Goal: Find contact information: Find contact information

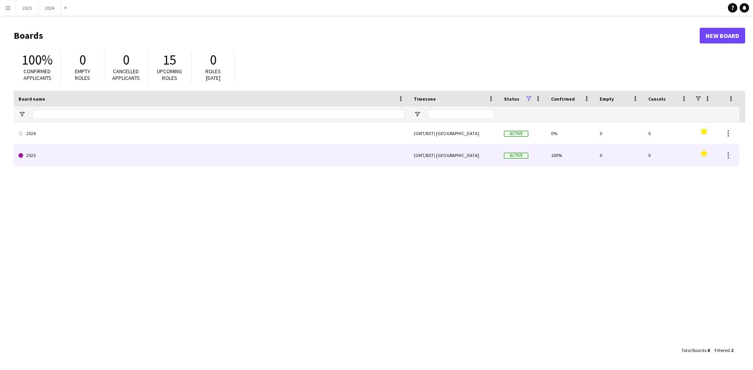
click at [79, 154] on link "2025" at bounding box center [211, 156] width 386 height 22
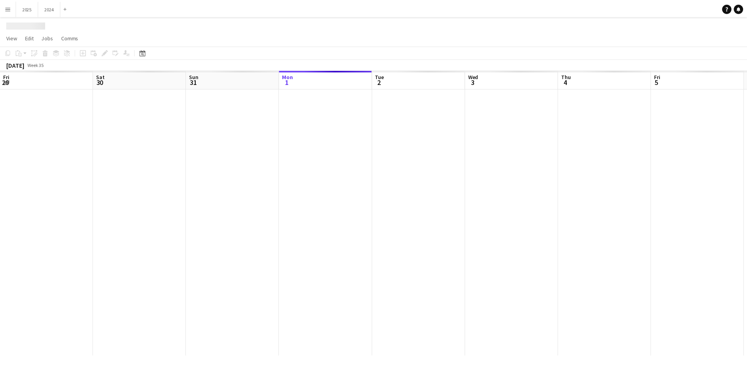
scroll to position [0, 187]
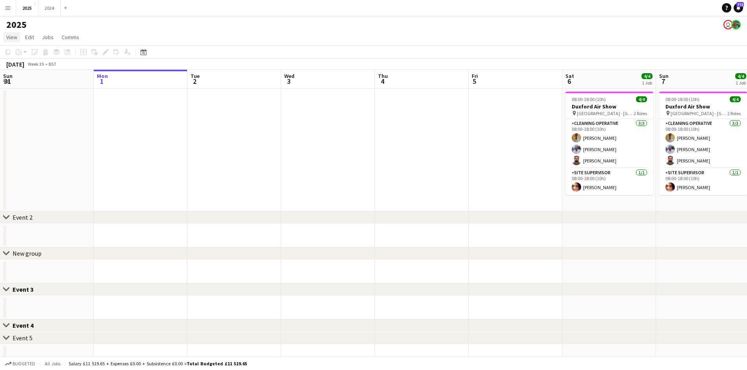
click at [9, 38] on span "View" at bounding box center [11, 37] width 11 height 7
click at [55, 88] on link "Month view" at bounding box center [35, 87] width 62 height 16
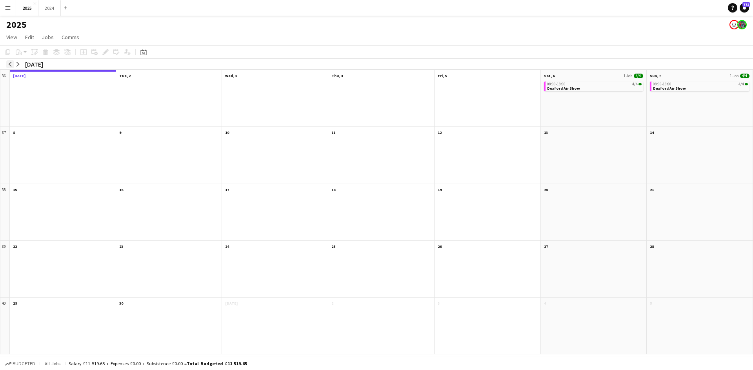
click at [11, 62] on app-icon "arrow-left" at bounding box center [10, 64] width 5 height 5
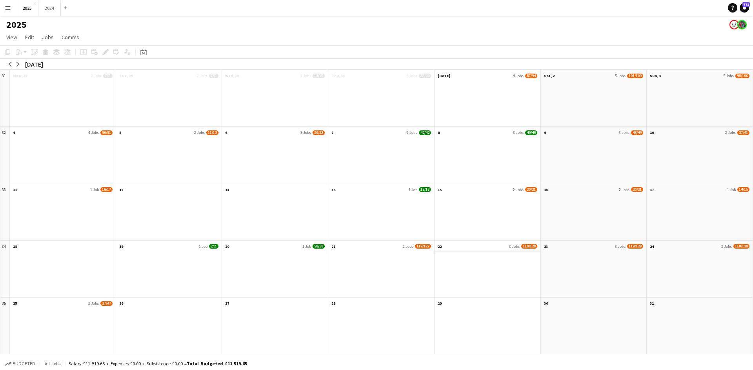
click at [472, 244] on app-month-view-date-header "22 3 Jobs 118/128" at bounding box center [487, 246] width 106 height 10
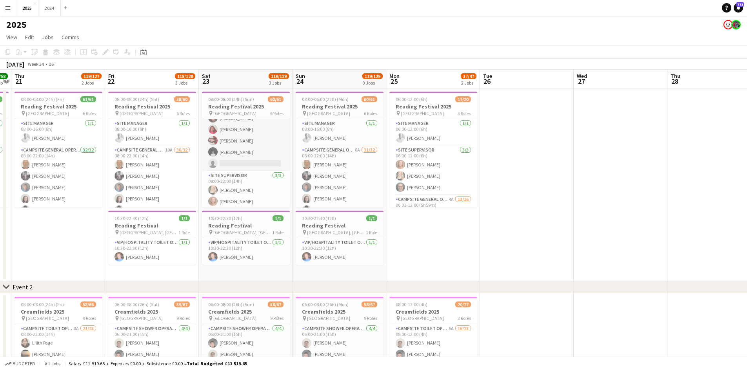
scroll to position [344, 0]
click at [254, 199] on app-card-role "Site Supervisor [DATE] 08:00-22:00 (14h) [PERSON_NAME] [PERSON_NAME] [PERSON_NA…" at bounding box center [246, 207] width 88 height 49
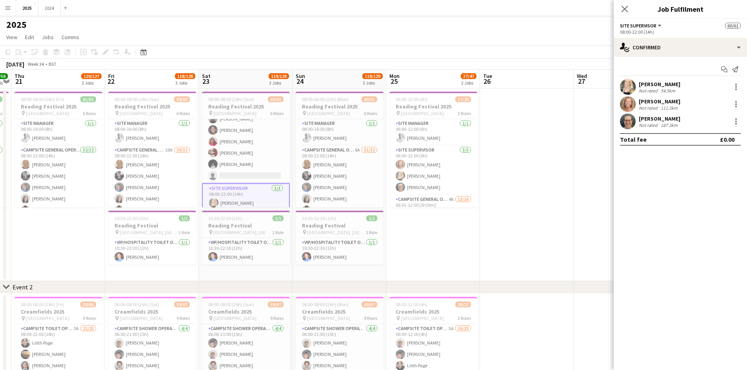
click at [709, 87] on div "[PERSON_NAME] Not rated 54.5km" at bounding box center [679, 87] width 133 height 16
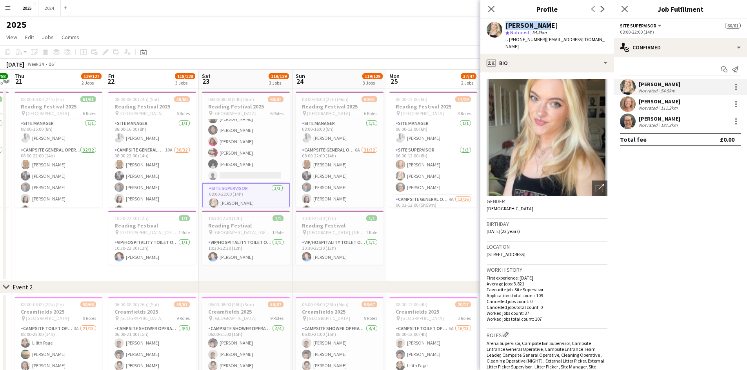
drag, startPoint x: 542, startPoint y: 25, endPoint x: 501, endPoint y: 22, distance: 41.3
click at [501, 22] on div "[PERSON_NAME] star Not rated 54.5km t. [PHONE_NUMBER] | [EMAIL_ADDRESS][DOMAIN_…" at bounding box center [546, 36] width 133 height 35
copy div "[PERSON_NAME]"
click at [7, 38] on span "View" at bounding box center [11, 37] width 11 height 7
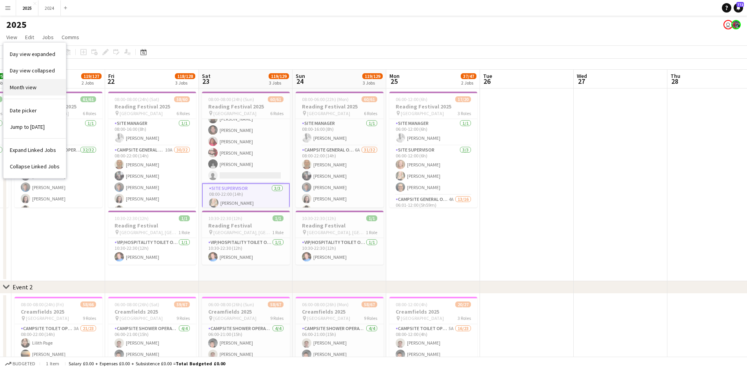
click at [34, 92] on link "Month view" at bounding box center [35, 87] width 62 height 16
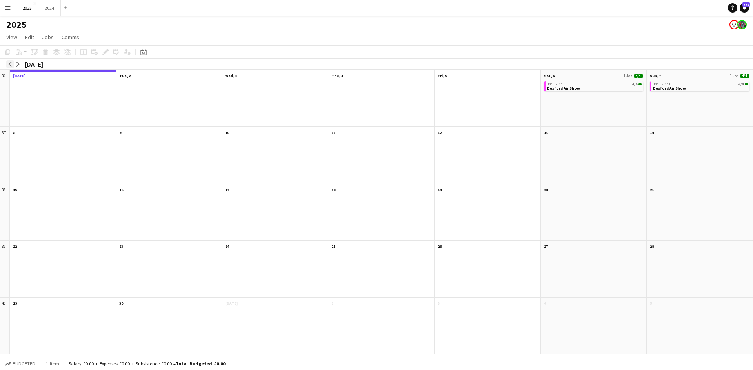
click at [11, 60] on button "arrow-left" at bounding box center [10, 64] width 8 height 8
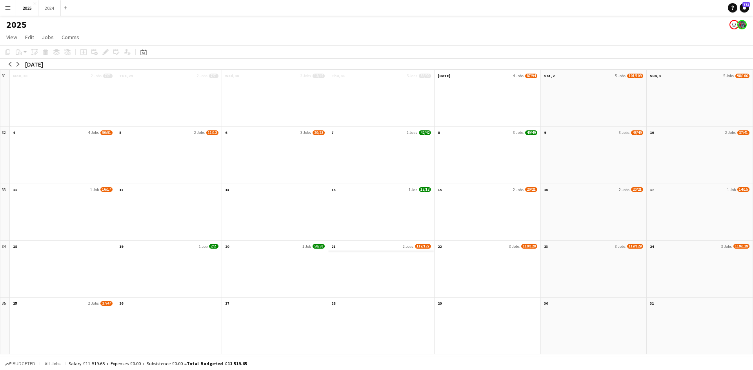
click at [365, 249] on app-month-view-date-header "21 2 Jobs 119/127" at bounding box center [381, 246] width 106 height 10
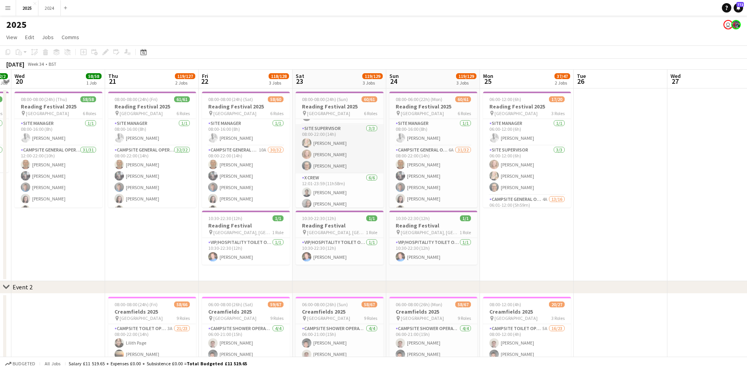
scroll to position [392, 0]
click at [345, 161] on app-card-role "Site Supervisor [DATE] 08:00-22:00 (14h) [PERSON_NAME] [PERSON_NAME] [PERSON_NA…" at bounding box center [340, 159] width 88 height 49
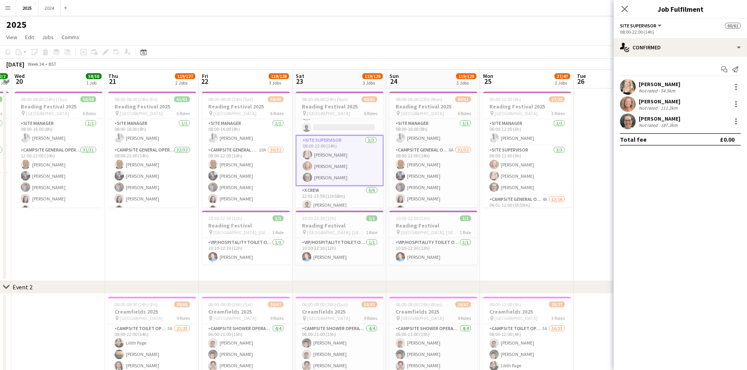
click at [671, 85] on div "[PERSON_NAME]" at bounding box center [660, 84] width 42 height 7
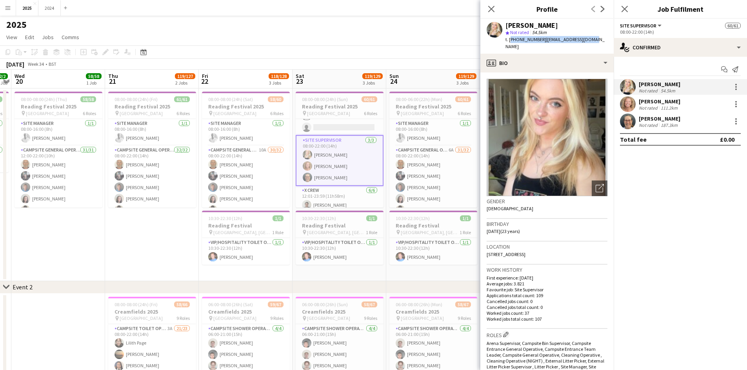
drag, startPoint x: 600, startPoint y: 36, endPoint x: 509, endPoint y: 40, distance: 91.0
click at [509, 40] on app-profile-header "[PERSON_NAME] star Not rated 54.5km t. [PHONE_NUMBER] | [EMAIL_ADDRESS][DOMAIN_…" at bounding box center [546, 36] width 133 height 35
copy div "[PHONE_NUMBER] | [EMAIL_ADDRESS][DOMAIN_NAME]"
click at [645, 114] on div "[PERSON_NAME] Not rated 187.3km" at bounding box center [679, 122] width 133 height 16
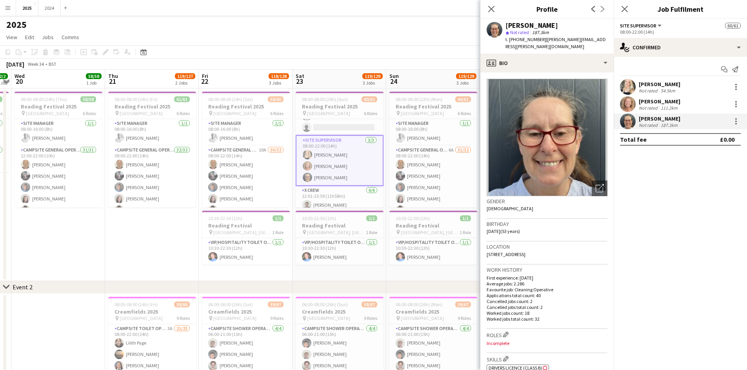
drag, startPoint x: 550, startPoint y: 27, endPoint x: 489, endPoint y: 25, distance: 61.2
click at [489, 25] on div "[PERSON_NAME] star Not rated 187.3km t. [PHONE_NUMBER] | [PERSON_NAME][EMAIL_AD…" at bounding box center [546, 36] width 133 height 35
copy div "[PERSON_NAME]"
drag, startPoint x: 603, startPoint y: 41, endPoint x: 510, endPoint y: 38, distance: 93.3
click at [510, 38] on div "[PERSON_NAME] star Not rated 187.3km t. [PHONE_NUMBER] | [PERSON_NAME][EMAIL_AD…" at bounding box center [546, 36] width 133 height 35
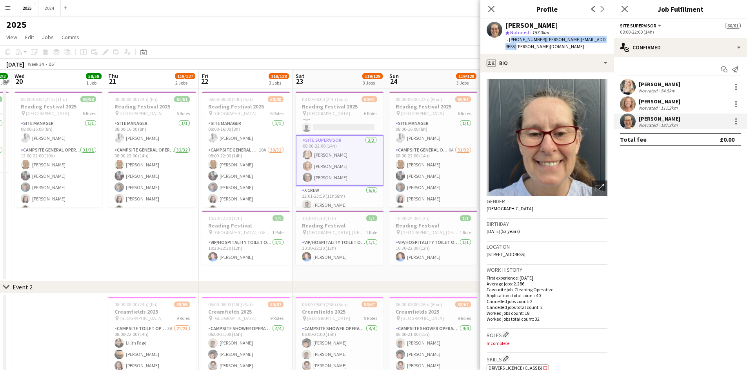
copy div "[PHONE_NUMBER] | [PERSON_NAME][EMAIL_ADDRESS][PERSON_NAME][DOMAIN_NAME]"
click at [671, 100] on div "[PERSON_NAME]" at bounding box center [660, 101] width 42 height 7
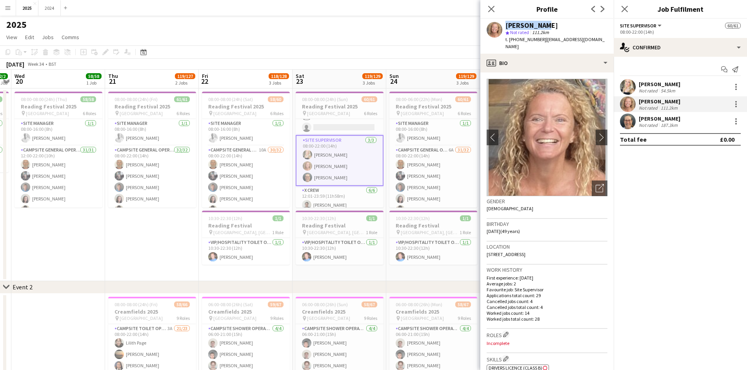
drag, startPoint x: 541, startPoint y: 24, endPoint x: 502, endPoint y: 25, distance: 38.9
click at [502, 25] on div "[PERSON_NAME] star Not rated 111.2km t. [PHONE_NUMBER] | [EMAIL_ADDRESS][DOMAIN…" at bounding box center [546, 36] width 133 height 35
copy div "[PERSON_NAME]"
drag, startPoint x: 598, startPoint y: 40, endPoint x: 508, endPoint y: 38, distance: 90.2
click at [508, 38] on app-profile-header "[PERSON_NAME] star Not rated 111.2km t. [PHONE_NUMBER] | [EMAIL_ADDRESS][DOMAIN…" at bounding box center [546, 36] width 133 height 35
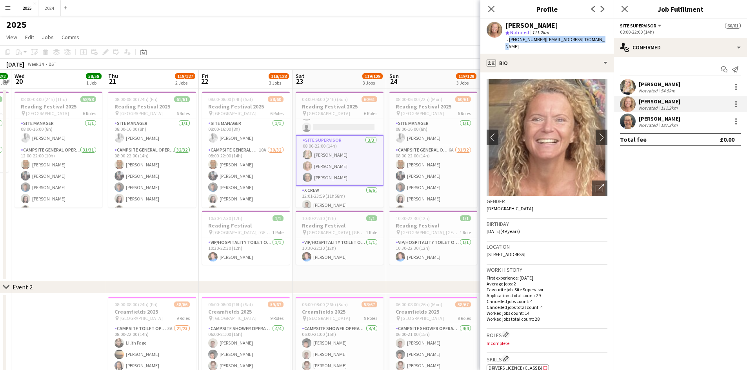
click at [596, 42] on div "[PERSON_NAME] star Not rated 111.2km t. [PHONE_NUMBER] | [EMAIL_ADDRESS][DOMAIN…" at bounding box center [546, 36] width 133 height 35
drag, startPoint x: 593, startPoint y: 39, endPoint x: 509, endPoint y: 41, distance: 84.3
click at [509, 41] on div "[PERSON_NAME] star Not rated 111.2km t. [PHONE_NUMBER] | [EMAIL_ADDRESS][DOMAIN…" at bounding box center [546, 36] width 133 height 35
copy div "[PHONE_NUMBER] | [EMAIL_ADDRESS][DOMAIN_NAME]"
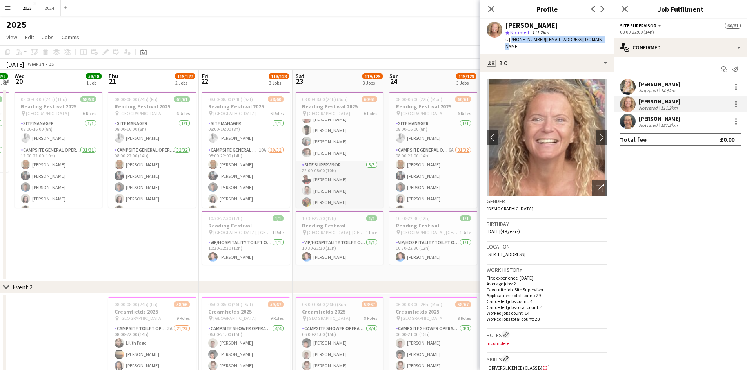
click at [339, 184] on app-card-role "Site Supervisor [DATE] 22:00-08:00 (10h) [PERSON_NAME] [PERSON_NAME] [PERSON_NA…" at bounding box center [340, 185] width 88 height 49
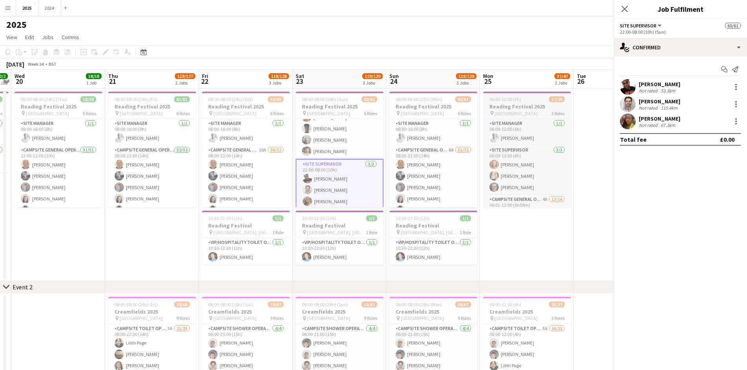
scroll to position [697, 0]
click at [659, 89] on div "53.3km" at bounding box center [668, 91] width 18 height 6
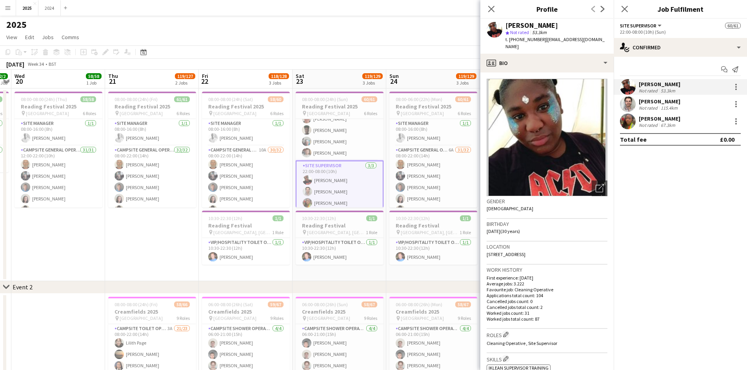
drag, startPoint x: 572, startPoint y: 25, endPoint x: 501, endPoint y: 24, distance: 71.7
click at [501, 24] on div "[PERSON_NAME] star Not rated 53.3km t. [PHONE_NUMBER] | [EMAIL_ADDRESS][DOMAIN_…" at bounding box center [546, 36] width 133 height 35
copy div "[PERSON_NAME]"
drag, startPoint x: 593, startPoint y: 37, endPoint x: 509, endPoint y: 39, distance: 83.9
click at [509, 39] on app-profile-header "[PERSON_NAME] star Not rated 53.3km t. [PHONE_NUMBER] | [EMAIL_ADDRESS][DOMAIN_…" at bounding box center [546, 36] width 133 height 35
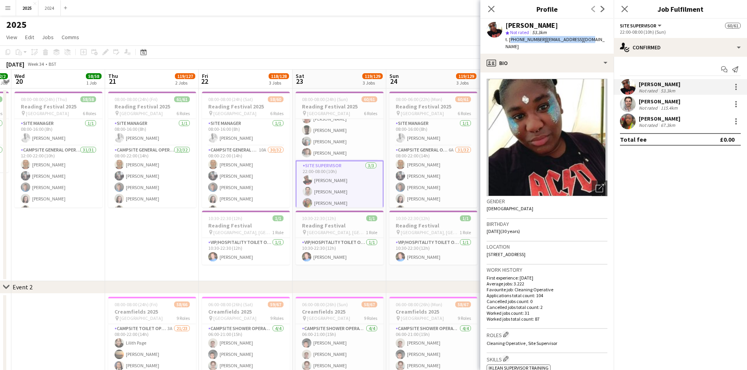
copy div "[PHONE_NUMBER] | [EMAIL_ADDRESS][DOMAIN_NAME]"
click at [693, 120] on div "[PERSON_NAME] Not rated 67.3km" at bounding box center [679, 122] width 133 height 16
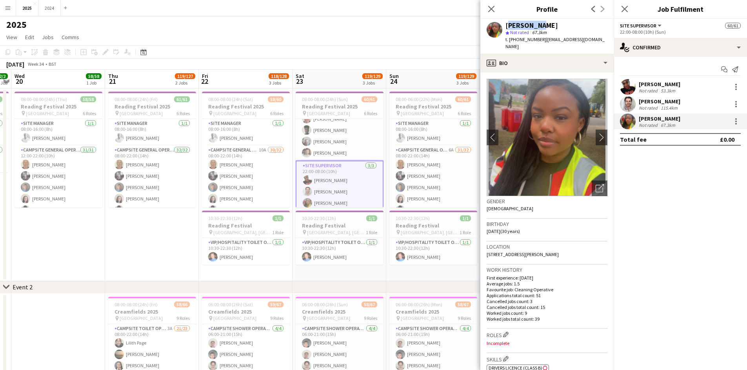
drag, startPoint x: 546, startPoint y: 24, endPoint x: 507, endPoint y: 28, distance: 39.8
click at [507, 28] on div "[PERSON_NAME]" at bounding box center [556, 25] width 102 height 7
copy div "[PERSON_NAME]"
drag, startPoint x: 602, startPoint y: 41, endPoint x: 510, endPoint y: 43, distance: 92.9
click at [510, 43] on div "[PERSON_NAME] star Not rated 67.3km t. [PHONE_NUMBER] | [EMAIL_ADDRESS][DOMAIN_…" at bounding box center [546, 36] width 133 height 35
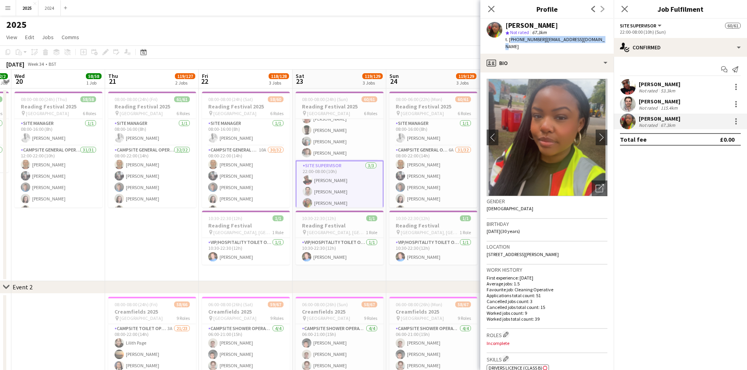
copy div "[PHONE_NUMBER] | [EMAIL_ADDRESS][DOMAIN_NAME]"
click at [677, 102] on div "[PERSON_NAME]" at bounding box center [660, 101] width 42 height 7
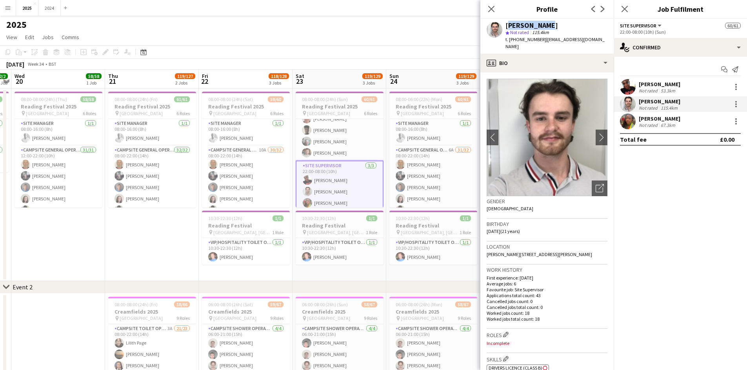
drag, startPoint x: 549, startPoint y: 24, endPoint x: 504, endPoint y: 27, distance: 44.4
click at [504, 27] on div "[PERSON_NAME] star Not rated 115.4km t. [PHONE_NUMBER] | [EMAIL_ADDRESS][DOMAIN…" at bounding box center [546, 36] width 133 height 35
drag, startPoint x: 598, startPoint y: 39, endPoint x: 509, endPoint y: 41, distance: 88.6
click at [509, 41] on div "[PERSON_NAME] star Not rated 115.4km t. [PHONE_NUMBER] | [EMAIL_ADDRESS][DOMAIN…" at bounding box center [546, 36] width 133 height 35
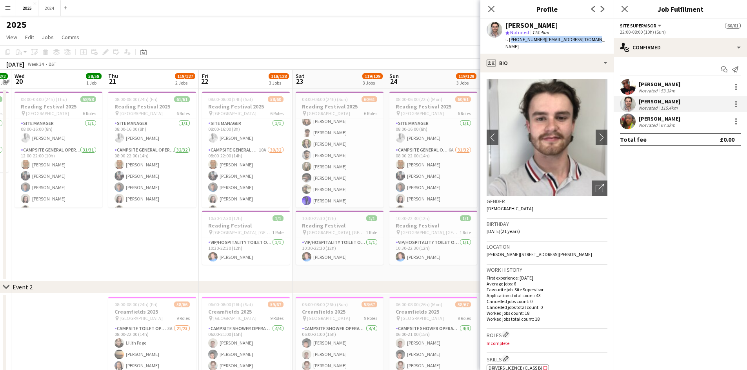
scroll to position [118, 0]
click at [347, 163] on app-card-role "X Crew [DATE] 12:01-23:59 (11h58m) [PERSON_NAME] [PERSON_NAME] [PERSON_NAME] Bi…" at bounding box center [340, 147] width 88 height 83
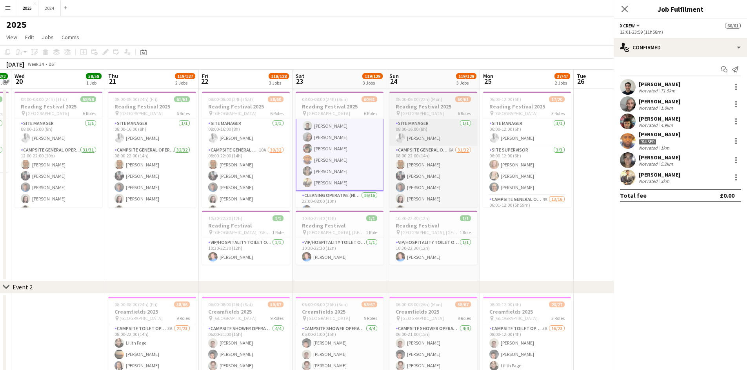
scroll to position [471, 0]
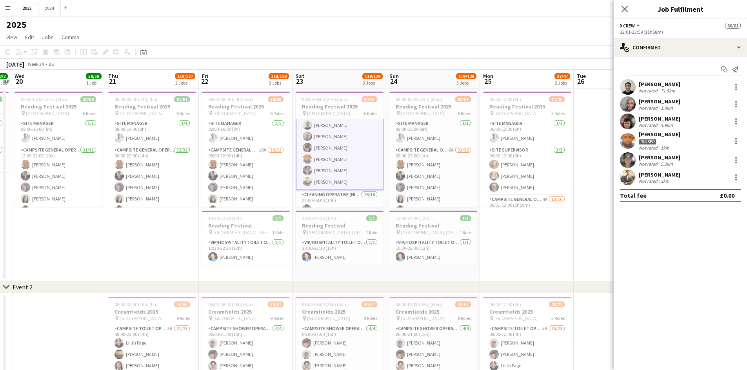
click at [666, 115] on div "[PERSON_NAME]" at bounding box center [660, 118] width 42 height 7
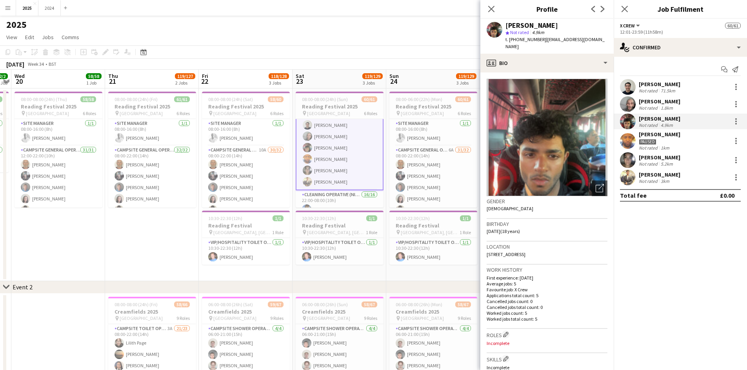
drag, startPoint x: 552, startPoint y: 23, endPoint x: 505, endPoint y: 29, distance: 47.0
click at [505, 29] on div "[PERSON_NAME]" at bounding box center [556, 25] width 102 height 7
drag, startPoint x: 596, startPoint y: 37, endPoint x: 510, endPoint y: 38, distance: 86.6
click at [510, 38] on div "[PERSON_NAME] star Not rated 4.9km t. [PHONE_NUMBER] | [EMAIL_ADDRESS][DOMAIN_N…" at bounding box center [546, 36] width 133 height 35
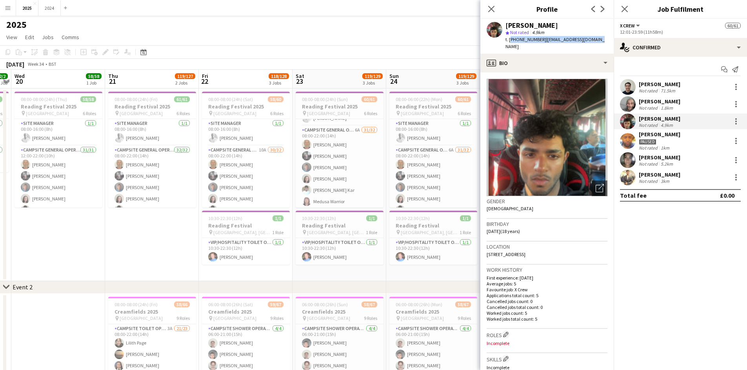
scroll to position [1, 0]
click at [345, 186] on app-card-role "Campsite General Operative 6A 31/32 08:00-22:00 (14h) [PERSON_NAME] [PERSON_NAM…" at bounding box center [340, 335] width 88 height 381
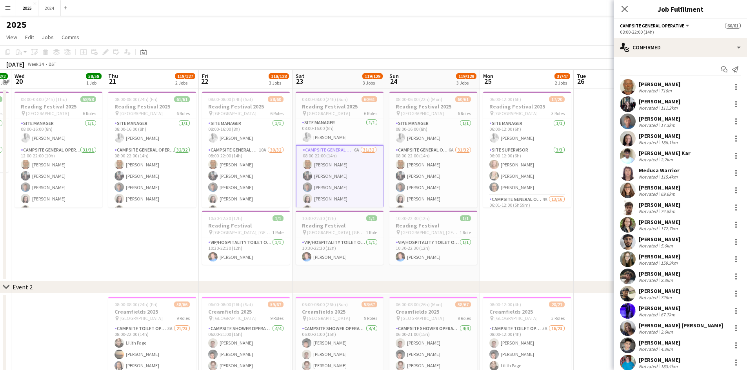
click at [675, 116] on div "[PERSON_NAME]" at bounding box center [660, 118] width 42 height 7
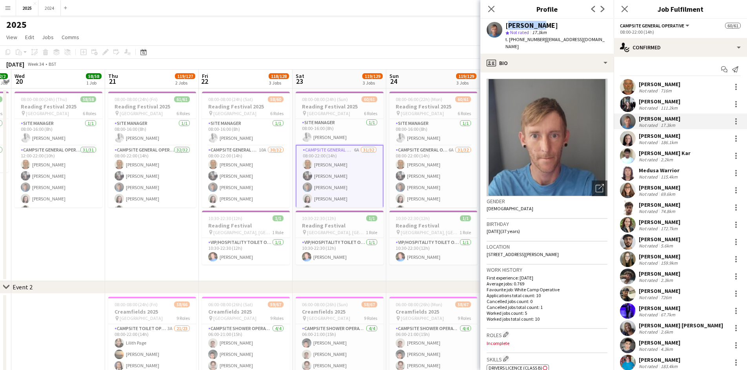
drag, startPoint x: 543, startPoint y: 26, endPoint x: 506, endPoint y: 26, distance: 36.8
click at [506, 26] on div "[PERSON_NAME]" at bounding box center [556, 25] width 102 height 7
drag, startPoint x: 601, startPoint y: 38, endPoint x: 510, endPoint y: 42, distance: 90.6
click at [510, 42] on div "[PERSON_NAME] star Not rated 17.3km t. [PHONE_NUMBER] | [EMAIL_ADDRESS][DOMAIN_…" at bounding box center [546, 36] width 133 height 35
click at [687, 301] on div "[PERSON_NAME] Not rated 726m" at bounding box center [679, 294] width 133 height 16
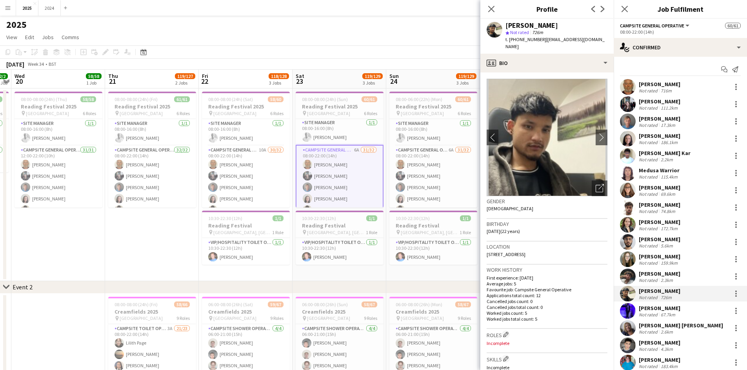
drag, startPoint x: 550, startPoint y: 24, endPoint x: 505, endPoint y: 26, distance: 44.7
click at [505, 26] on div "[PERSON_NAME]" at bounding box center [556, 25] width 102 height 7
drag, startPoint x: 608, startPoint y: 39, endPoint x: 509, endPoint y: 44, distance: 98.9
click at [509, 44] on div "[PERSON_NAME] star Not rated 726m t. [PHONE_NUMBER] | [EMAIL_ADDRESS][DOMAIN_NA…" at bounding box center [546, 36] width 133 height 35
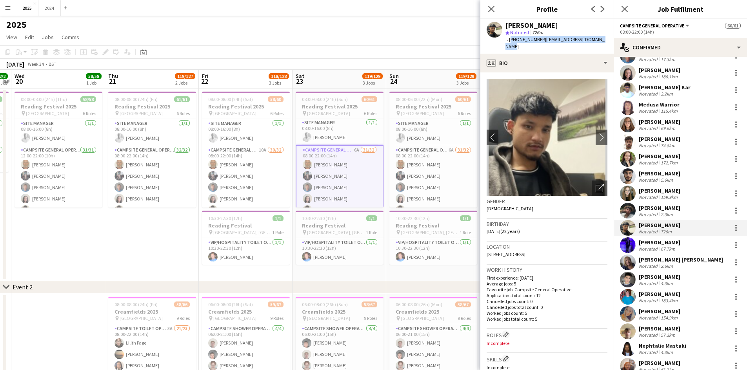
scroll to position [78, 0]
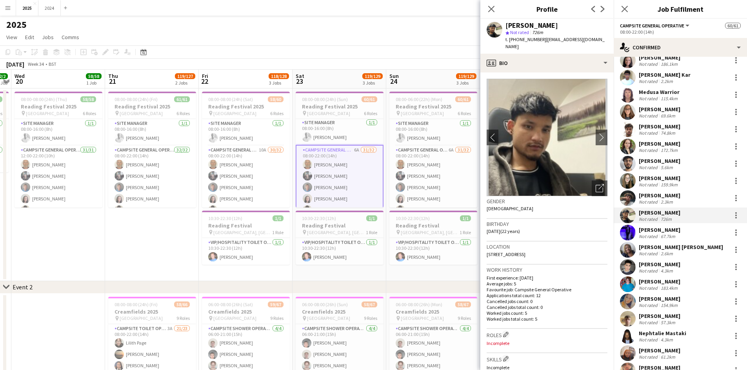
click at [675, 317] on div "[PERSON_NAME]" at bounding box center [660, 316] width 42 height 7
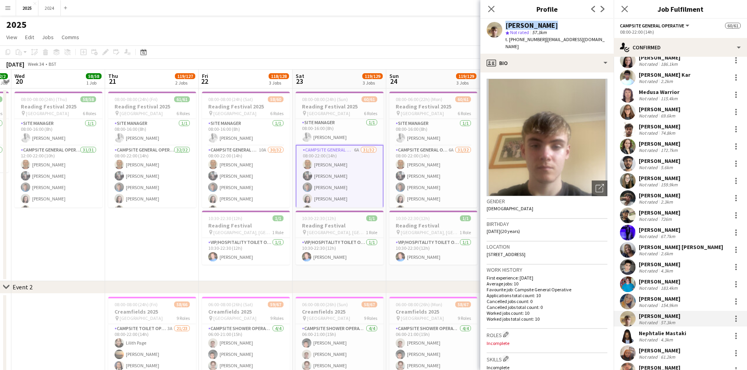
drag, startPoint x: 543, startPoint y: 24, endPoint x: 494, endPoint y: 27, distance: 49.1
click at [494, 27] on div "[PERSON_NAME] star Not rated 57.3km t. [PHONE_NUMBER] | [EMAIL_ADDRESS][DOMAIN_…" at bounding box center [546, 36] width 133 height 35
drag, startPoint x: 515, startPoint y: 29, endPoint x: 546, endPoint y: 30, distance: 31.4
click at [547, 31] on span "57.3km" at bounding box center [539, 32] width 18 height 6
drag, startPoint x: 545, startPoint y: 28, endPoint x: 499, endPoint y: 27, distance: 45.5
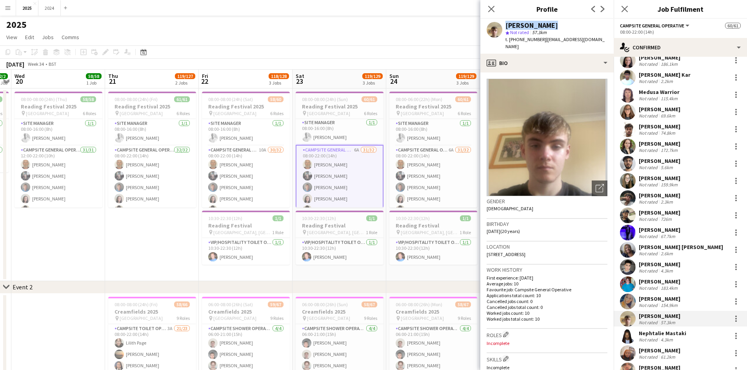
click at [499, 27] on div "[PERSON_NAME] star Not rated 57.3km t. [PHONE_NUMBER] | [EMAIL_ADDRESS][DOMAIN_…" at bounding box center [546, 36] width 133 height 35
drag, startPoint x: 591, startPoint y: 37, endPoint x: 510, endPoint y: 40, distance: 80.8
click at [510, 40] on div "[PERSON_NAME] star Not rated 57.3km t. [PHONE_NUMBER] | [EMAIL_ADDRESS][DOMAIN_…" at bounding box center [546, 36] width 133 height 35
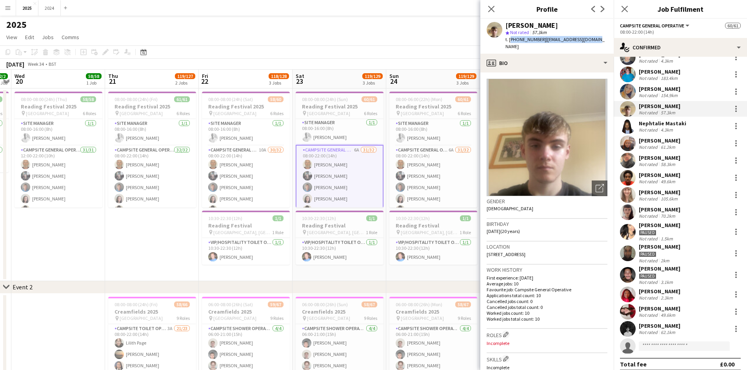
scroll to position [295, 0]
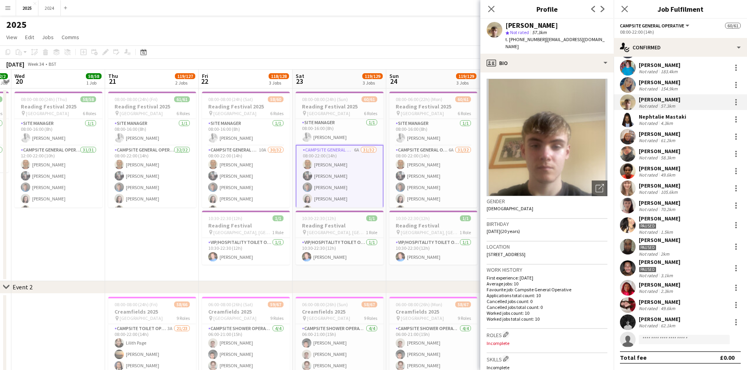
click at [680, 306] on div "Not rated 49.6km" at bounding box center [660, 309] width 42 height 6
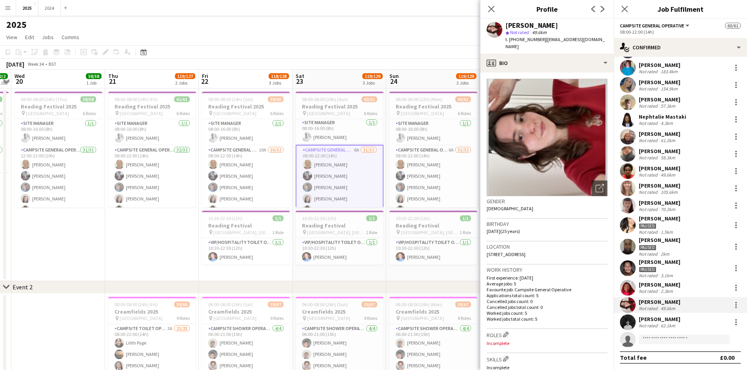
drag, startPoint x: 587, startPoint y: 25, endPoint x: 504, endPoint y: 20, distance: 82.8
click at [504, 20] on div "[PERSON_NAME] star Not rated 49.6km t. [PHONE_NUMBER] | [EMAIL_ADDRESS][DOMAIN_…" at bounding box center [546, 36] width 133 height 35
drag, startPoint x: 609, startPoint y: 36, endPoint x: 509, endPoint y: 42, distance: 99.8
click at [509, 42] on div "[PERSON_NAME] star Not rated 49.6km t. [PHONE_NUMBER] | [EMAIL_ADDRESS][DOMAIN_…" at bounding box center [546, 36] width 133 height 35
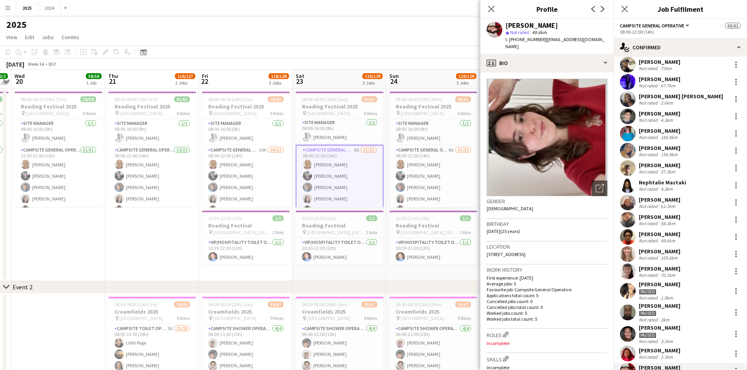
scroll to position [217, 0]
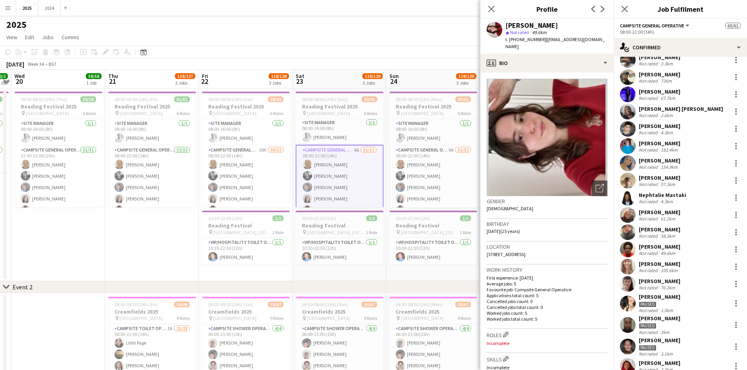
click at [667, 93] on div "[PERSON_NAME]" at bounding box center [660, 91] width 42 height 7
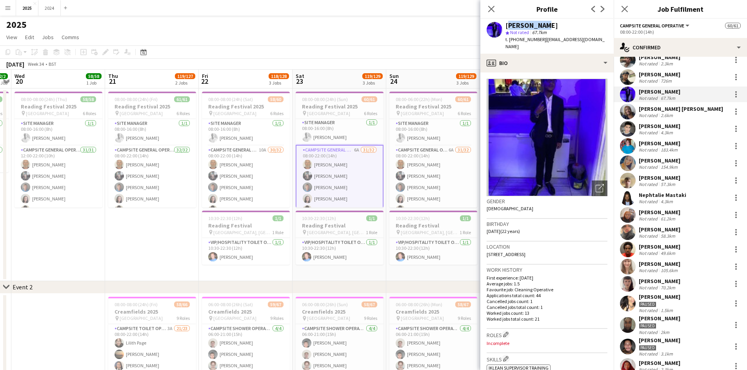
drag, startPoint x: 541, startPoint y: 25, endPoint x: 505, endPoint y: 26, distance: 36.1
click at [505, 26] on div "[PERSON_NAME]" at bounding box center [556, 25] width 102 height 7
drag, startPoint x: 595, startPoint y: 39, endPoint x: 510, endPoint y: 40, distance: 85.9
click at [510, 40] on div "[PERSON_NAME] star Not rated 67.7km t. [PHONE_NUMBER] | [EMAIL_ADDRESS][DOMAIN_…" at bounding box center [546, 36] width 133 height 35
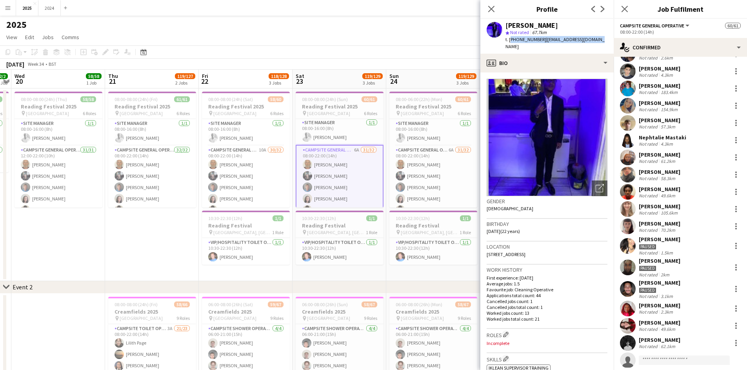
scroll to position [295, 0]
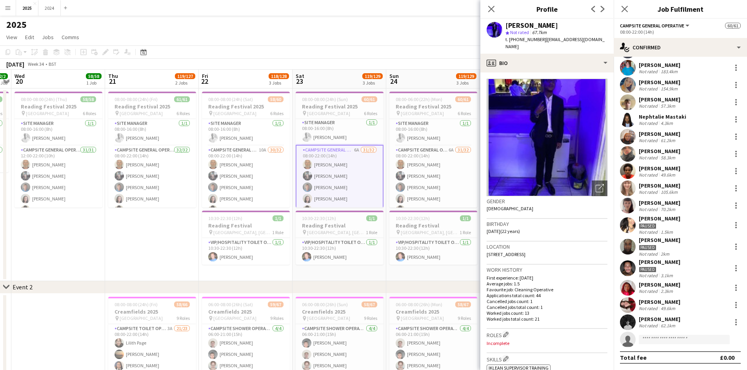
click at [670, 285] on div "[PERSON_NAME]" at bounding box center [660, 284] width 42 height 7
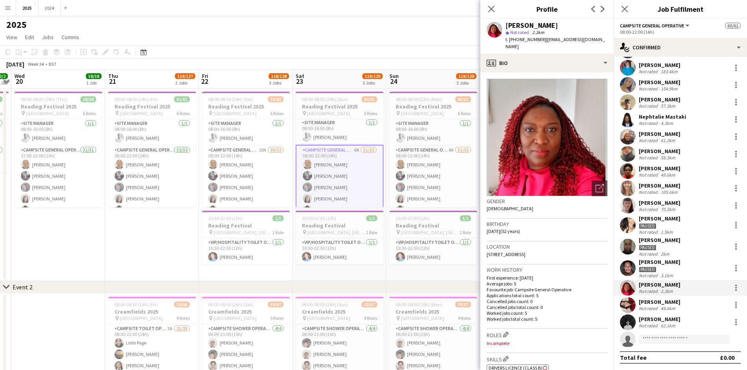
drag, startPoint x: 554, startPoint y: 25, endPoint x: 504, endPoint y: 24, distance: 49.4
click at [504, 24] on div "[PERSON_NAME] star Not rated 2.3km t. [PHONE_NUMBER] | [EMAIL_ADDRESS][DOMAIN_N…" at bounding box center [546, 36] width 133 height 35
drag, startPoint x: 596, startPoint y: 40, endPoint x: 509, endPoint y: 43, distance: 87.1
click at [509, 43] on div "t. [PHONE_NUMBER] | [EMAIL_ADDRESS][DOMAIN_NAME]" at bounding box center [556, 43] width 102 height 14
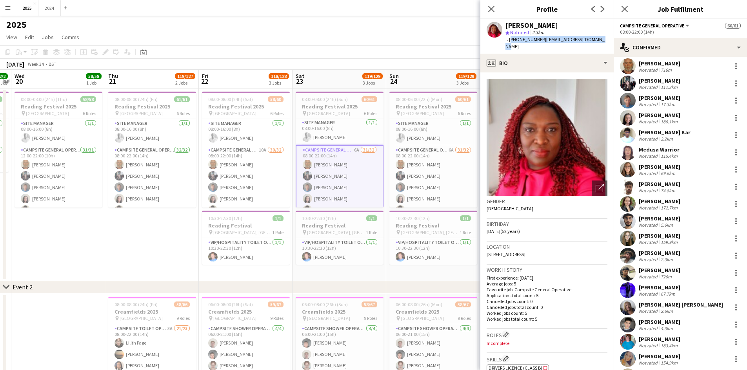
scroll to position [0, 0]
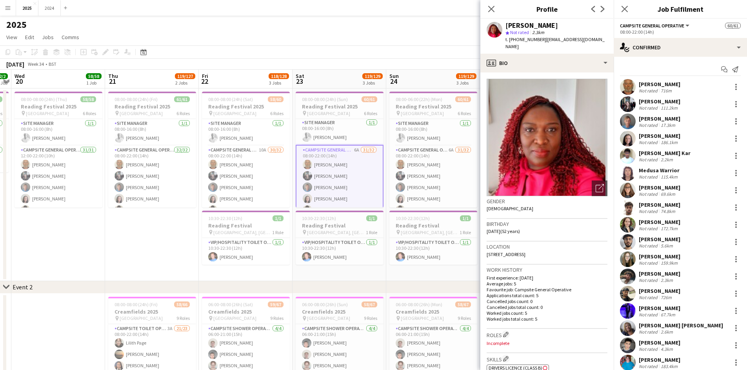
click at [680, 153] on div "[PERSON_NAME] Kar Not rated 2.2km" at bounding box center [679, 156] width 133 height 16
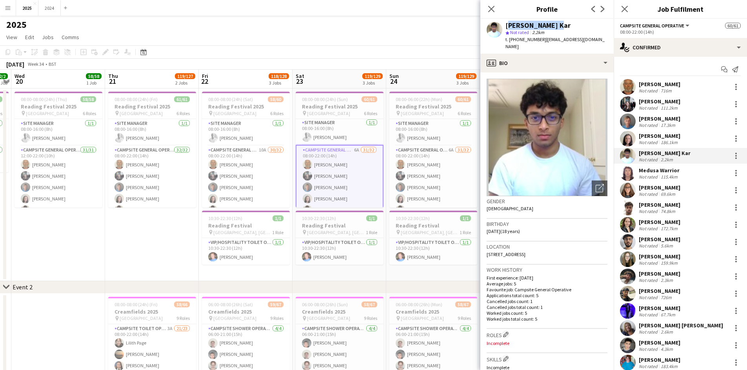
drag, startPoint x: 559, startPoint y: 27, endPoint x: 504, endPoint y: 26, distance: 54.1
click at [504, 26] on div "[PERSON_NAME] Kar star Not rated 2.2km t. [PHONE_NUMBER] | [EMAIL_ADDRESS][DOMA…" at bounding box center [546, 36] width 133 height 35
drag, startPoint x: 589, startPoint y: 42, endPoint x: 510, endPoint y: 41, distance: 79.2
click at [510, 41] on div "[PERSON_NAME] Kar star Not rated 2.2km t. [PHONE_NUMBER] | [EMAIL_ADDRESS][DOMA…" at bounding box center [546, 36] width 133 height 35
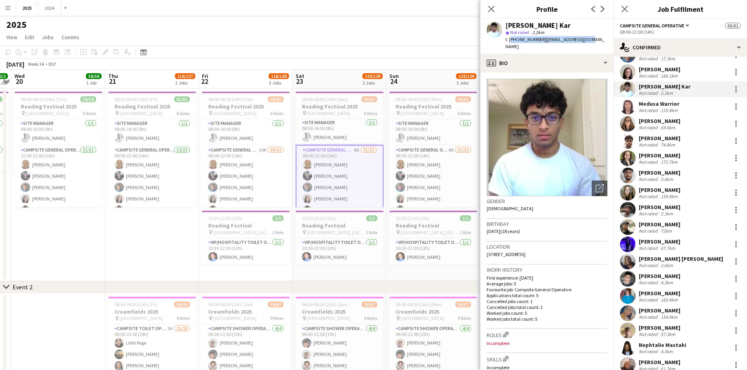
scroll to position [78, 0]
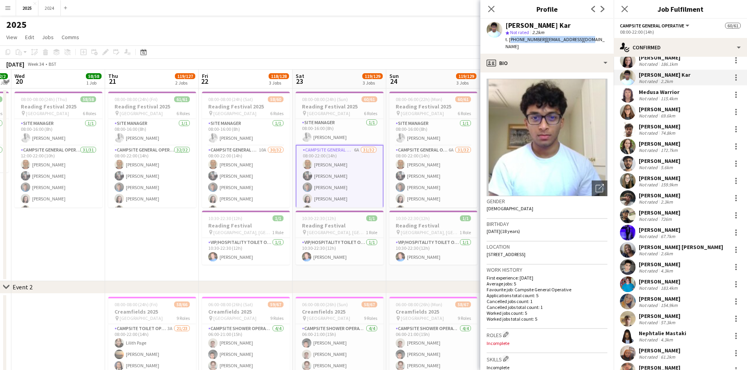
click at [675, 112] on div "[PERSON_NAME]" at bounding box center [660, 109] width 42 height 7
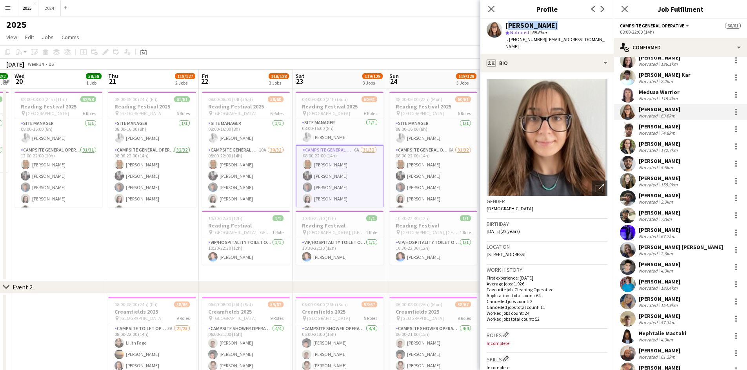
drag, startPoint x: 548, startPoint y: 23, endPoint x: 506, endPoint y: 25, distance: 41.6
click at [506, 25] on div "[PERSON_NAME]" at bounding box center [556, 25] width 102 height 7
drag, startPoint x: 601, startPoint y: 39, endPoint x: 510, endPoint y: 42, distance: 91.4
click at [510, 42] on div "[PERSON_NAME] star Not rated 69.6km t. [PHONE_NUMBER] | [EMAIL_ADDRESS][DOMAIN_…" at bounding box center [546, 36] width 133 height 35
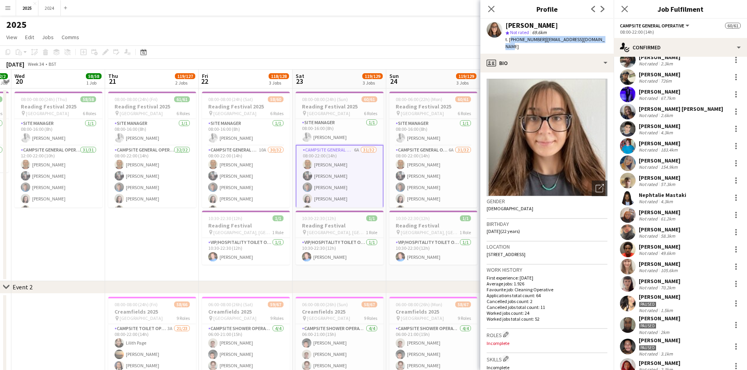
scroll to position [178, 0]
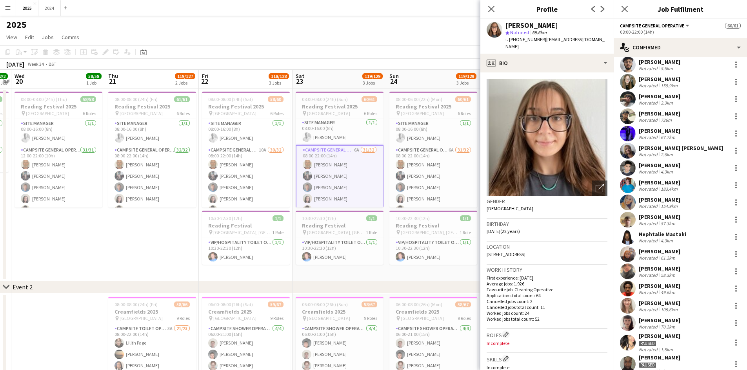
click at [684, 167] on div "[PERSON_NAME] Not rated 4.3km" at bounding box center [679, 168] width 133 height 16
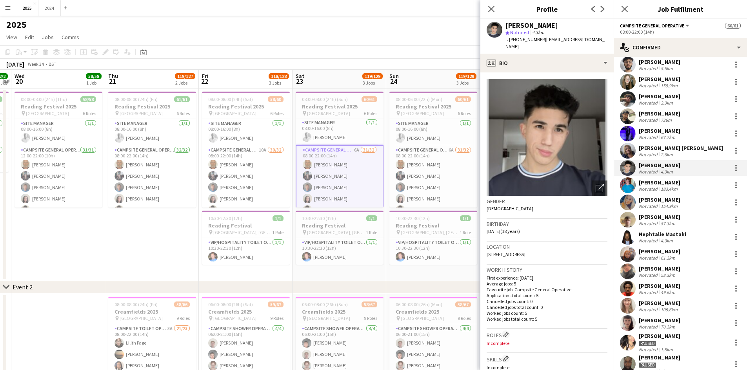
drag, startPoint x: 558, startPoint y: 26, endPoint x: 499, endPoint y: 26, distance: 58.8
click at [499, 26] on div "[PERSON_NAME] star Not rated 4.3km t. [PHONE_NUMBER] | [EMAIL_ADDRESS][DOMAIN_N…" at bounding box center [546, 36] width 133 height 35
drag, startPoint x: 596, startPoint y: 39, endPoint x: 510, endPoint y: 37, distance: 86.6
click at [510, 37] on div "[PERSON_NAME] star Not rated 4.3km t. [PHONE_NUMBER] | [EMAIL_ADDRESS][DOMAIN_N…" at bounding box center [546, 36] width 133 height 35
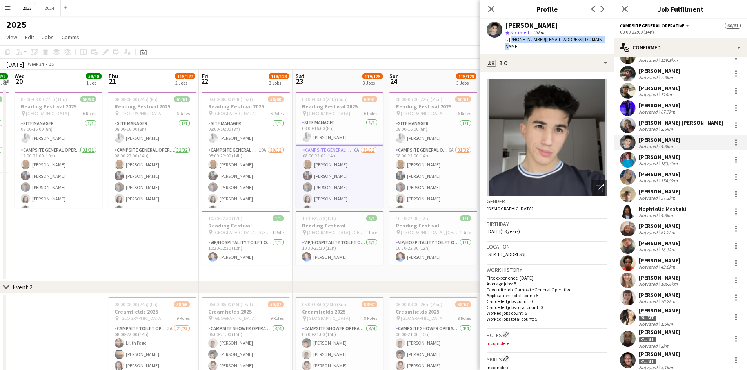
scroll to position [217, 0]
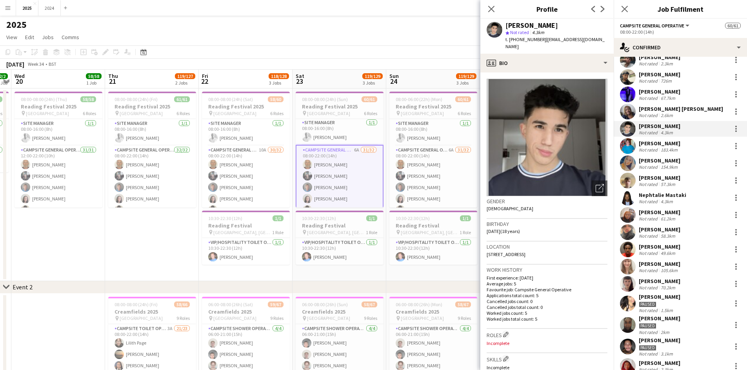
click at [671, 234] on div "58.3km" at bounding box center [668, 236] width 18 height 6
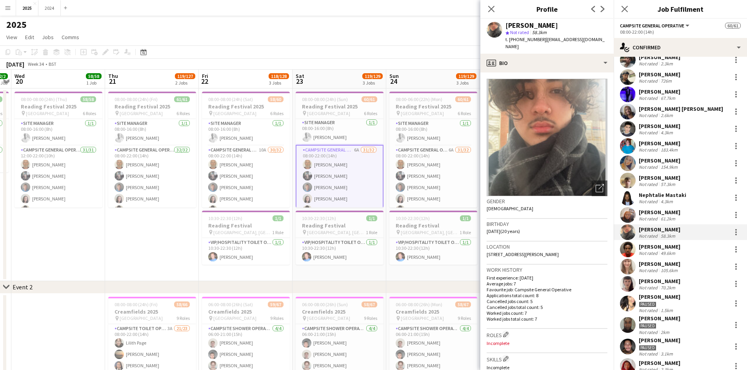
drag, startPoint x: 567, startPoint y: 21, endPoint x: 502, endPoint y: 27, distance: 65.8
click at [502, 27] on div "[PERSON_NAME] star Not rated 58.3km t. [PHONE_NUMBER] | [EMAIL_ADDRESS][DOMAIN_…" at bounding box center [546, 36] width 133 height 35
drag, startPoint x: 524, startPoint y: 49, endPoint x: 509, endPoint y: 37, distance: 19.0
click at [509, 37] on div "t. [PHONE_NUMBER] | [EMAIL_ADDRESS][DOMAIN_NAME]" at bounding box center [556, 43] width 102 height 14
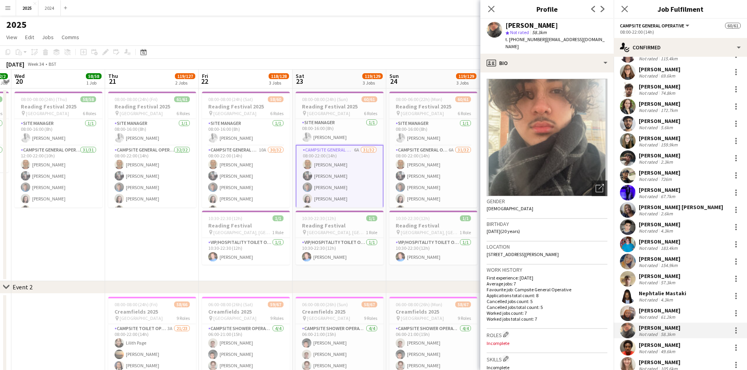
scroll to position [99, 0]
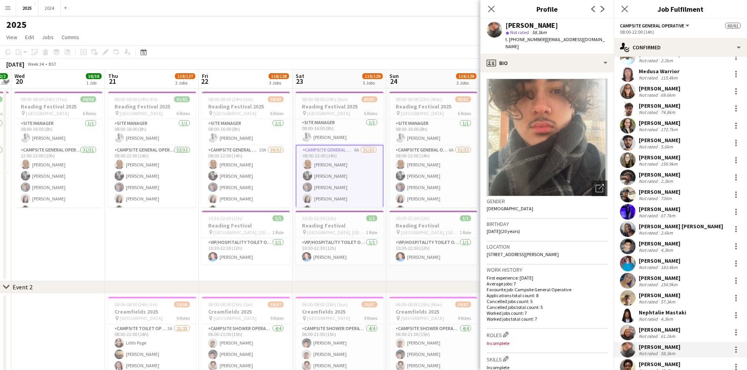
click at [664, 129] on div "172.7km" at bounding box center [669, 130] width 20 height 6
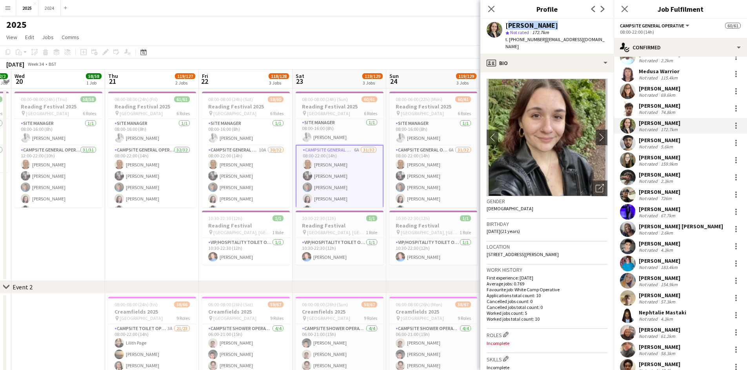
drag, startPoint x: 548, startPoint y: 25, endPoint x: 506, endPoint y: 27, distance: 42.4
click at [506, 27] on div "[PERSON_NAME]" at bounding box center [556, 25] width 102 height 7
drag, startPoint x: 593, startPoint y: 39, endPoint x: 510, endPoint y: 39, distance: 83.1
click at [510, 39] on div "[PERSON_NAME] star Not rated 172.7km t. [PHONE_NUMBER] | [EMAIL_ADDRESS][DOMAIN…" at bounding box center [546, 36] width 133 height 35
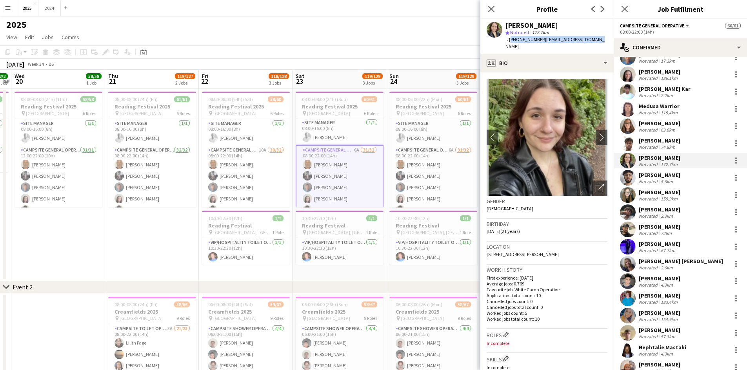
scroll to position [78, 0]
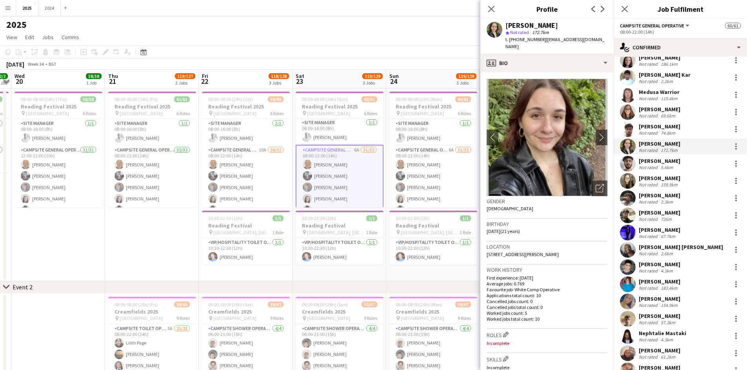
click at [689, 174] on div "[PERSON_NAME] Not rated 159.9km" at bounding box center [679, 181] width 133 height 16
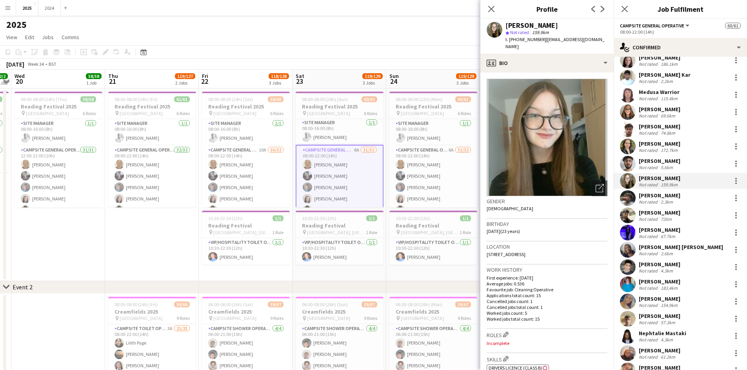
drag, startPoint x: 559, startPoint y: 25, endPoint x: 501, endPoint y: 26, distance: 57.2
click at [501, 26] on div "[PERSON_NAME] star Not rated 159.9km t. [PHONE_NUMBER] | [EMAIL_ADDRESS][DOMAIN…" at bounding box center [546, 36] width 133 height 35
click at [591, 20] on div "[PERSON_NAME] star Not rated 159.9km t. [PHONE_NUMBER] | [EMAIL_ADDRESS][DOMAIN…" at bounding box center [546, 36] width 133 height 35
click at [561, 25] on div "[PERSON_NAME]" at bounding box center [556, 25] width 102 height 7
drag, startPoint x: 559, startPoint y: 24, endPoint x: 506, endPoint y: 25, distance: 52.5
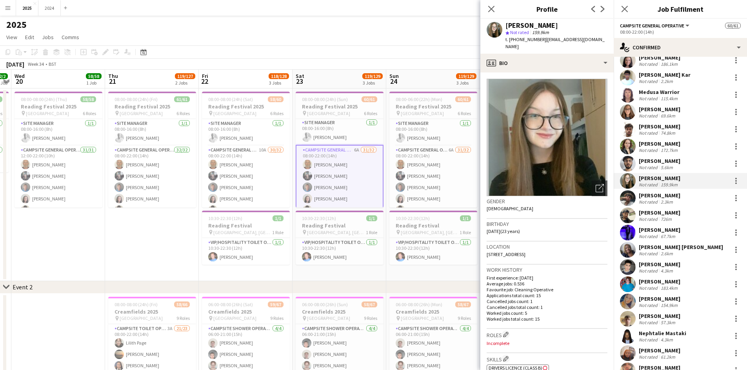
click at [506, 25] on div "[PERSON_NAME]" at bounding box center [556, 25] width 102 height 7
drag, startPoint x: 601, startPoint y: 39, endPoint x: 508, endPoint y: 38, distance: 92.9
click at [508, 38] on div "t. [PHONE_NUMBER] | [EMAIL_ADDRESS][DOMAIN_NAME]" at bounding box center [556, 43] width 102 height 14
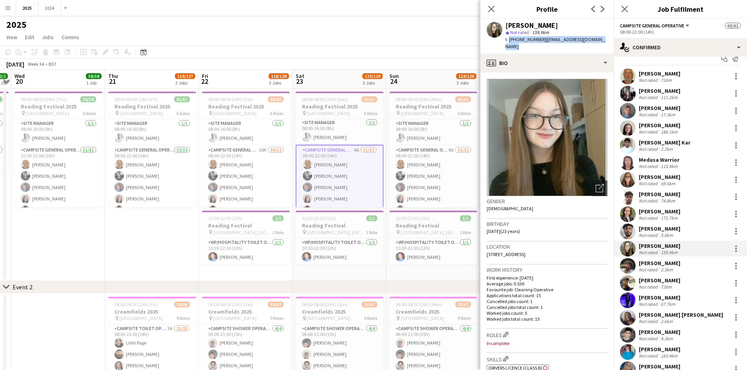
scroll to position [0, 0]
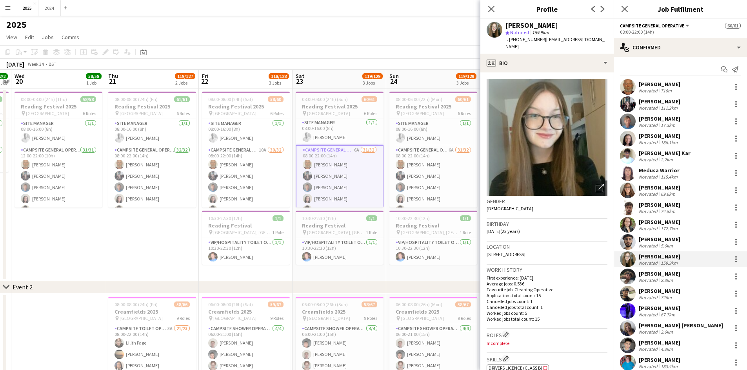
click at [673, 193] on div "69.6km" at bounding box center [668, 194] width 18 height 6
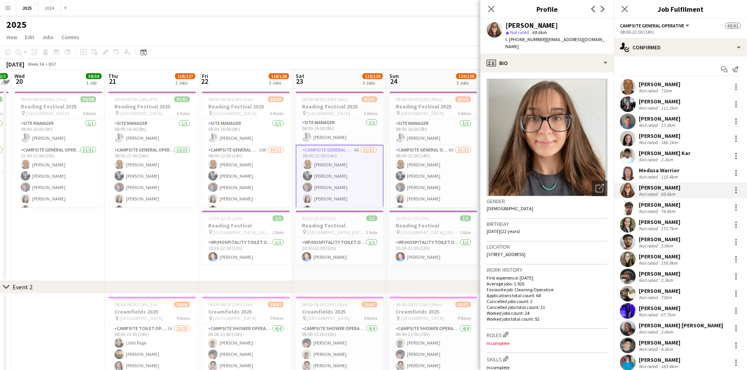
click at [673, 140] on div "186.1km" at bounding box center [669, 143] width 20 height 6
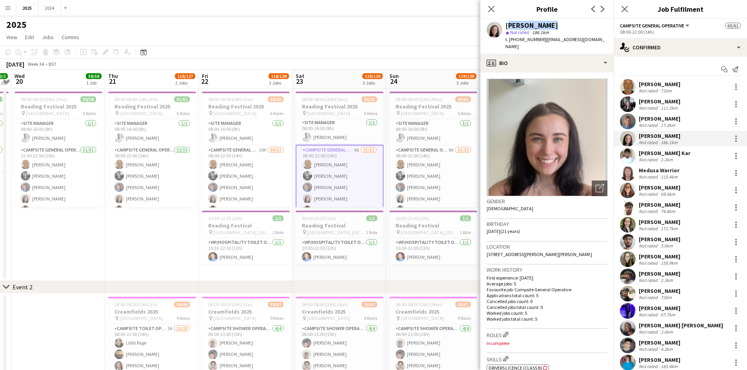
drag, startPoint x: 548, startPoint y: 25, endPoint x: 505, endPoint y: 26, distance: 43.5
click at [505, 26] on div "[PERSON_NAME] star Not rated 186.1km t. [PHONE_NUMBER] | [EMAIL_ADDRESS][DOMAIN…" at bounding box center [546, 36] width 133 height 35
drag, startPoint x: 589, startPoint y: 38, endPoint x: 509, endPoint y: 41, distance: 80.0
click at [509, 41] on div "[PERSON_NAME] star Not rated 186.1km t. [PHONE_NUMBER] | [EMAIL_ADDRESS][DOMAIN…" at bounding box center [546, 36] width 133 height 35
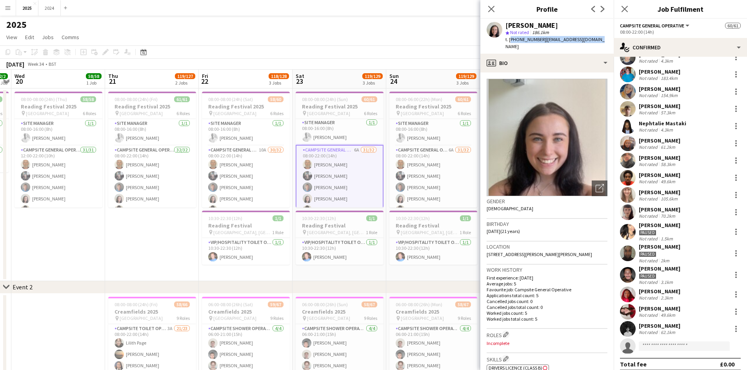
scroll to position [295, 0]
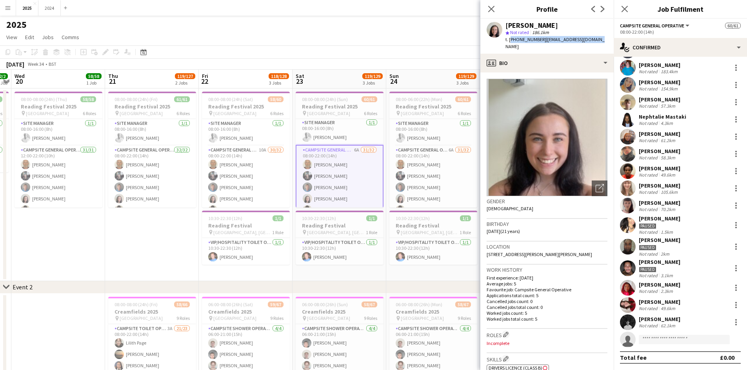
click at [676, 206] on div "[PERSON_NAME] Not rated 70.2km" at bounding box center [679, 206] width 133 height 16
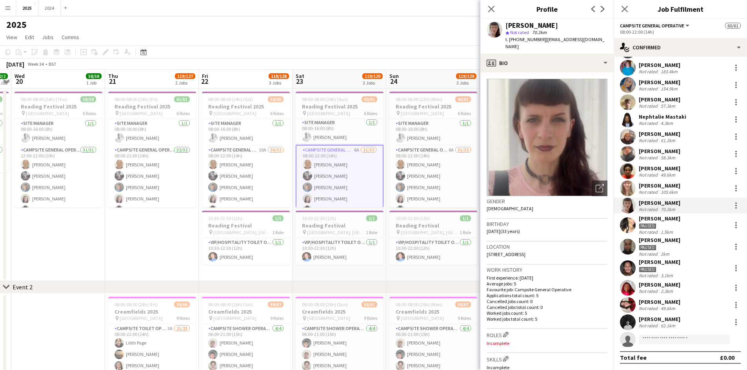
drag, startPoint x: 546, startPoint y: 28, endPoint x: 506, endPoint y: 26, distance: 40.0
click at [506, 26] on div "[PERSON_NAME]" at bounding box center [531, 25] width 53 height 7
drag, startPoint x: 594, startPoint y: 40, endPoint x: 509, endPoint y: 41, distance: 85.5
click at [509, 41] on div "t. [PHONE_NUMBER] | [EMAIL_ADDRESS][DOMAIN_NAME]" at bounding box center [556, 43] width 102 height 14
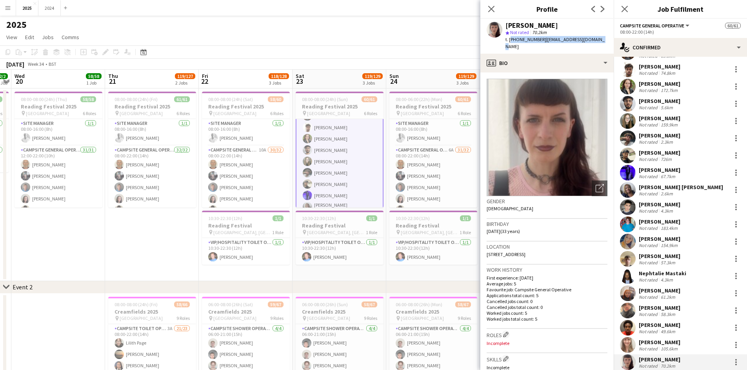
scroll to position [99, 0]
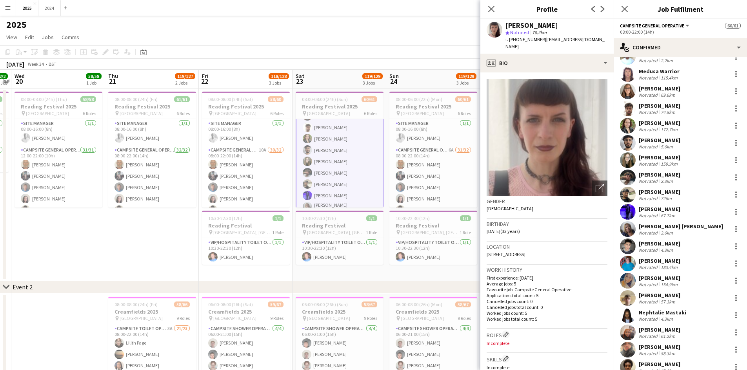
click at [679, 146] on div "Not rated 5.6km" at bounding box center [660, 147] width 42 height 6
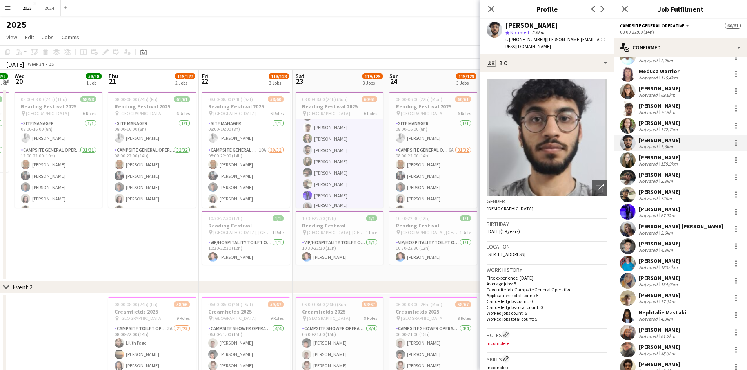
drag, startPoint x: 568, startPoint y: 23, endPoint x: 505, endPoint y: 26, distance: 62.8
click at [505, 26] on div "[PERSON_NAME]" at bounding box center [556, 25] width 102 height 7
drag, startPoint x: 604, startPoint y: 38, endPoint x: 509, endPoint y: 46, distance: 94.8
click at [509, 46] on div "[PERSON_NAME] star Not rated 5.6km t. [PHONE_NUMBER] | [PERSON_NAME][EMAIL_ADDR…" at bounding box center [546, 36] width 133 height 35
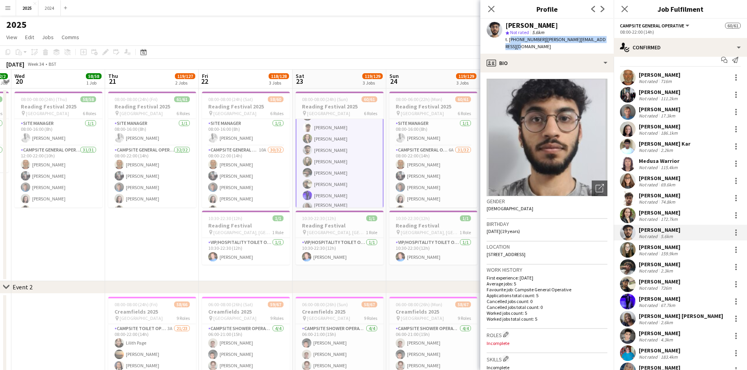
scroll to position [0, 0]
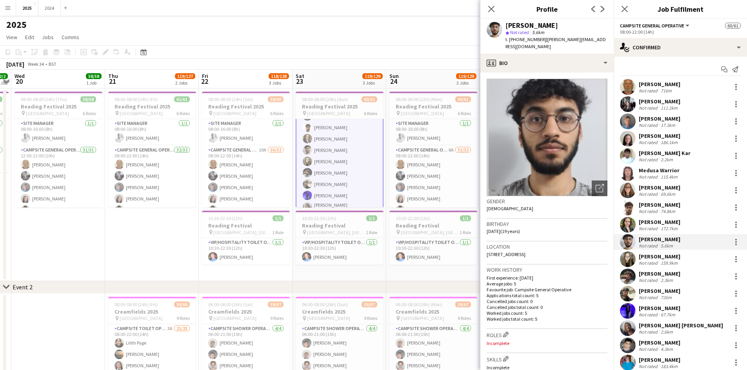
click at [663, 80] on div "[PERSON_NAME] Not rated 716m" at bounding box center [679, 87] width 133 height 16
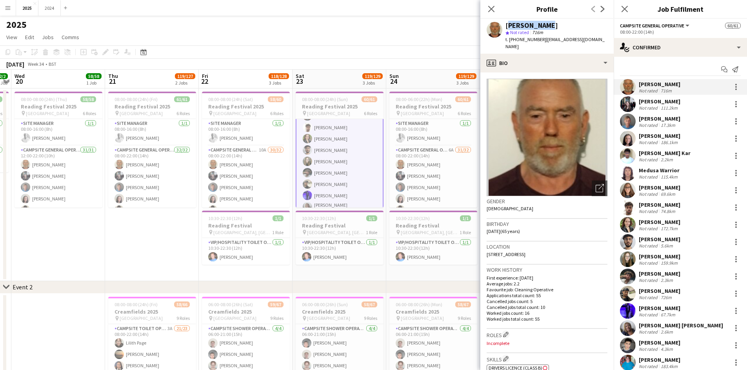
drag, startPoint x: 546, startPoint y: 29, endPoint x: 506, endPoint y: 27, distance: 40.0
click at [506, 27] on div "[PERSON_NAME]" at bounding box center [556, 25] width 102 height 7
drag, startPoint x: 593, startPoint y: 42, endPoint x: 510, endPoint y: 39, distance: 83.5
click at [510, 39] on div "t. [PHONE_NUMBER] | [EMAIL_ADDRESS][DOMAIN_NAME]" at bounding box center [556, 43] width 102 height 14
click at [678, 272] on div "[PERSON_NAME]" at bounding box center [660, 273] width 42 height 7
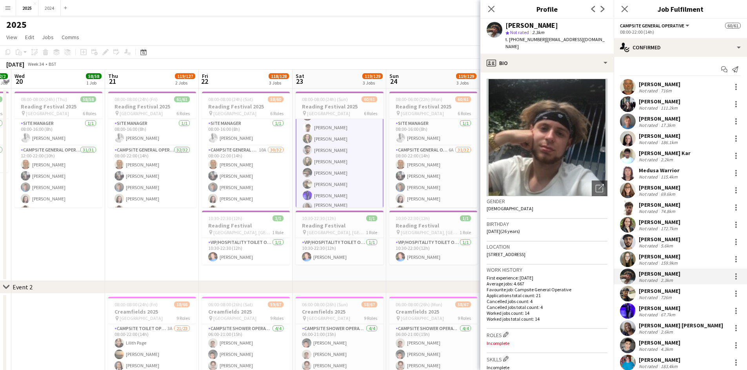
drag, startPoint x: 562, startPoint y: 25, endPoint x: 505, endPoint y: 26, distance: 56.4
click at [505, 26] on div "[PERSON_NAME]" at bounding box center [556, 25] width 102 height 7
drag, startPoint x: 584, startPoint y: 39, endPoint x: 510, endPoint y: 38, distance: 74.1
click at [510, 38] on div "t. [PHONE_NUMBER] | [EMAIL_ADDRESS][DOMAIN_NAME]" at bounding box center [556, 43] width 102 height 14
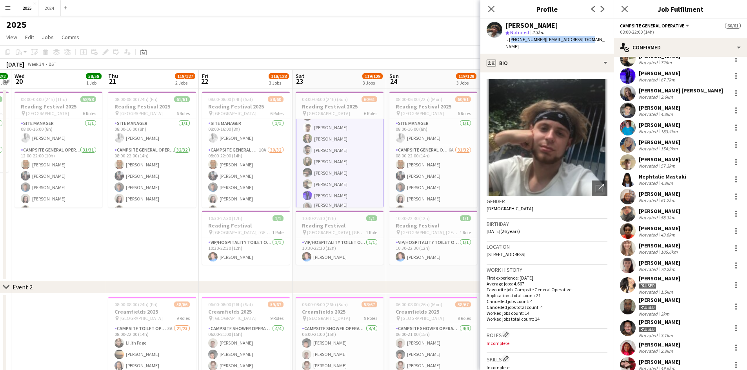
scroll to position [274, 0]
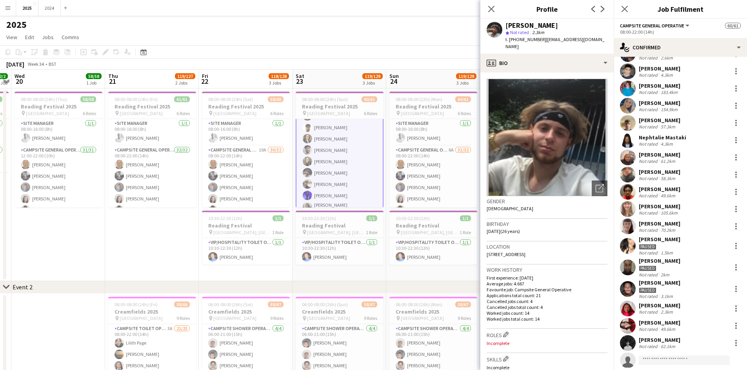
click at [666, 249] on div "Paused" at bounding box center [660, 246] width 42 height 7
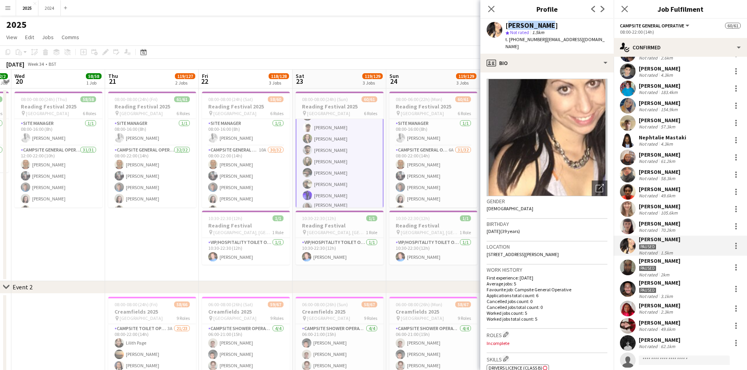
drag, startPoint x: 537, startPoint y: 26, endPoint x: 504, endPoint y: 26, distance: 32.9
click at [504, 26] on div "[PERSON_NAME] star Not rated 1.5km t. [PHONE_NUMBER] | [EMAIL_ADDRESS][DOMAIN_N…" at bounding box center [546, 36] width 133 height 35
drag, startPoint x: 591, startPoint y: 38, endPoint x: 509, endPoint y: 40, distance: 82.3
click at [509, 40] on div "[PERSON_NAME] star Not rated 1.5km t. [PHONE_NUMBER] | [EMAIL_ADDRESS][DOMAIN_N…" at bounding box center [546, 36] width 133 height 35
click at [697, 136] on div "Nephtalie Mastaki Not rated 4.3km" at bounding box center [679, 140] width 133 height 16
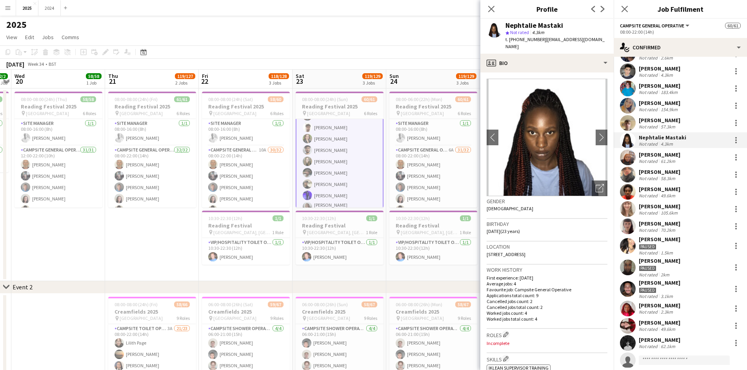
drag, startPoint x: 566, startPoint y: 25, endPoint x: 506, endPoint y: 26, distance: 60.8
click at [506, 26] on div "Nephtalie Mastaki" at bounding box center [556, 25] width 102 height 7
drag, startPoint x: 597, startPoint y: 40, endPoint x: 510, endPoint y: 40, distance: 87.4
click at [510, 40] on div "t. [PHONE_NUMBER] | [EMAIL_ADDRESS][DOMAIN_NAME]" at bounding box center [556, 43] width 102 height 14
click at [329, 254] on app-card-role "VIP/Hospitality Toilet Operative [DATE] 10:30-22:30 (12h) [PERSON_NAME]" at bounding box center [340, 251] width 88 height 27
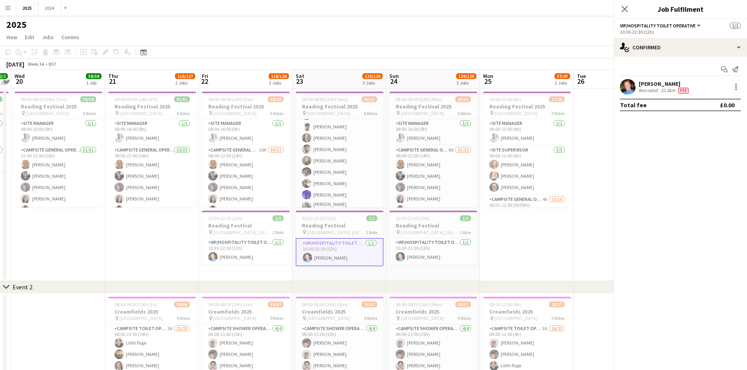
scroll to position [117, 0]
click at [664, 84] on div "[PERSON_NAME]" at bounding box center [664, 83] width 51 height 7
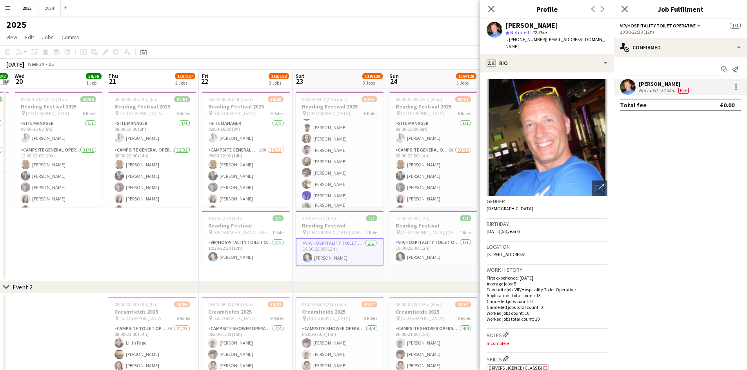
drag, startPoint x: 547, startPoint y: 26, endPoint x: 506, endPoint y: 24, distance: 40.4
click at [506, 24] on div "[PERSON_NAME]" at bounding box center [556, 25] width 102 height 7
drag, startPoint x: 593, startPoint y: 40, endPoint x: 509, endPoint y: 39, distance: 84.3
click at [509, 39] on div "[PERSON_NAME] star Not rated 22.3km t. [PHONE_NUMBER] | [EMAIL_ADDRESS][DOMAIN_…" at bounding box center [546, 36] width 133 height 35
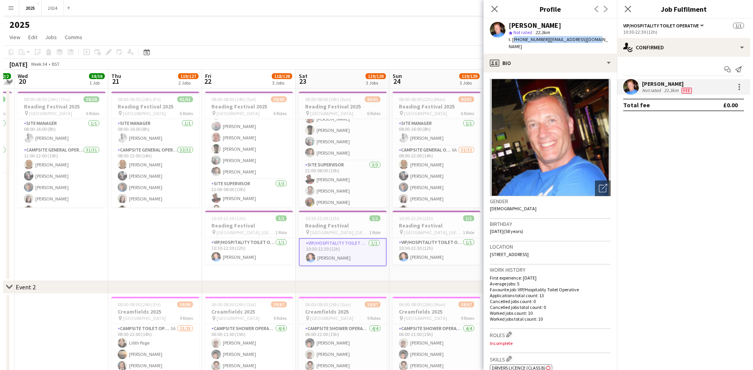
scroll to position [685, 0]
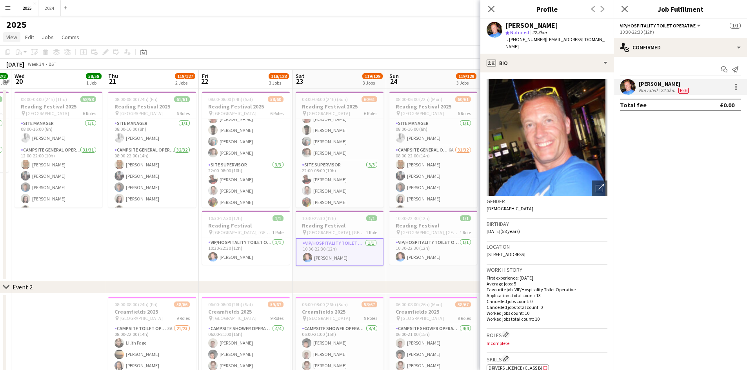
click at [11, 35] on span "View" at bounding box center [11, 37] width 11 height 7
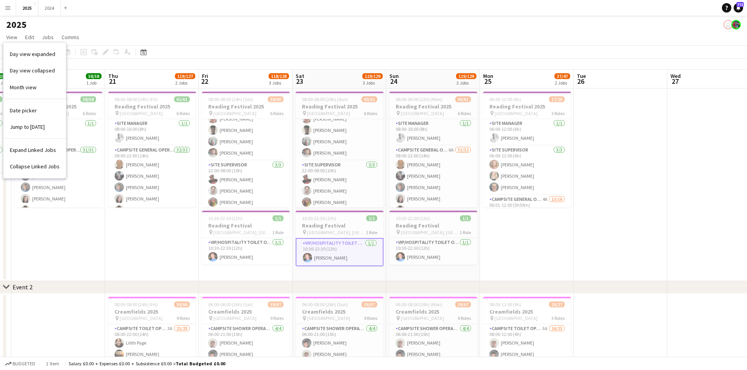
click at [10, 3] on button "Menu" at bounding box center [8, 8] width 16 height 16
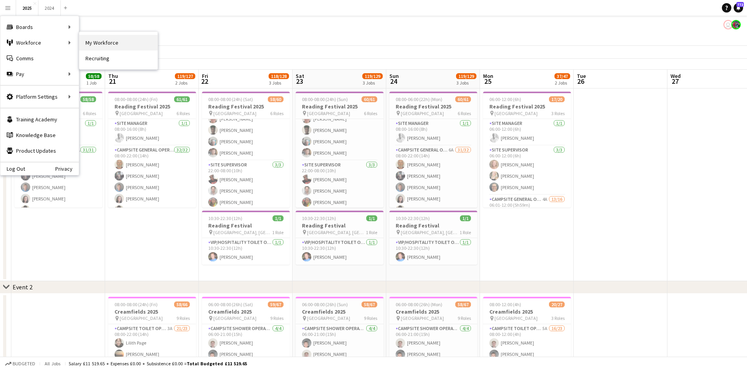
click at [125, 43] on link "My Workforce" at bounding box center [118, 43] width 78 height 16
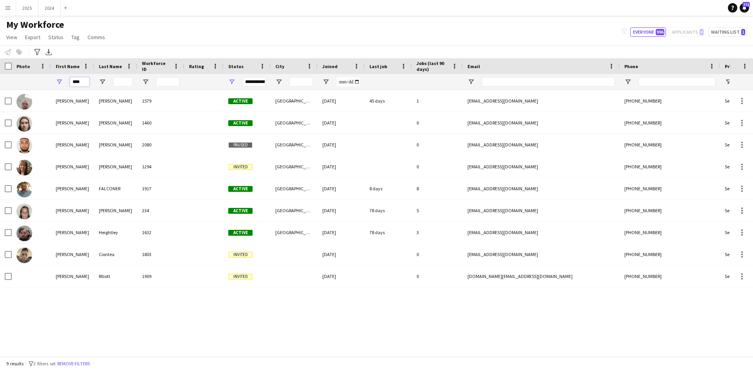
click at [86, 82] on input "****" at bounding box center [80, 81] width 20 height 9
type input "*"
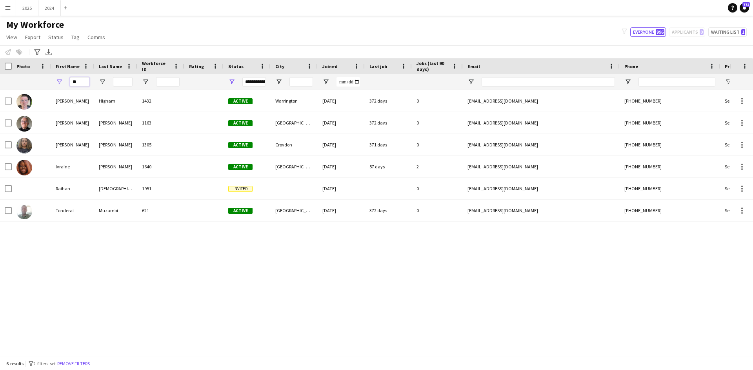
type input "*"
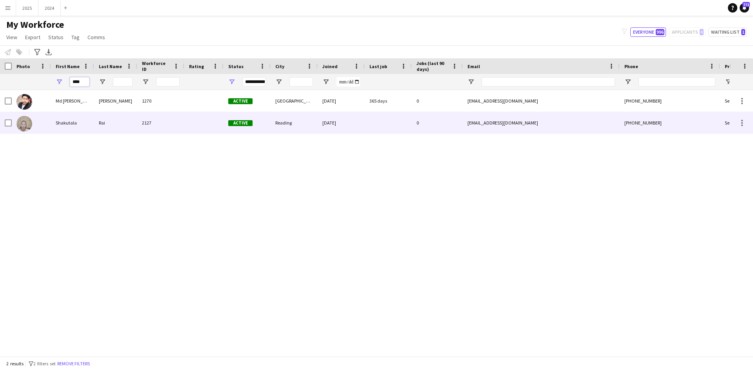
type input "****"
click at [73, 125] on div "Shakutala" at bounding box center [72, 123] width 43 height 22
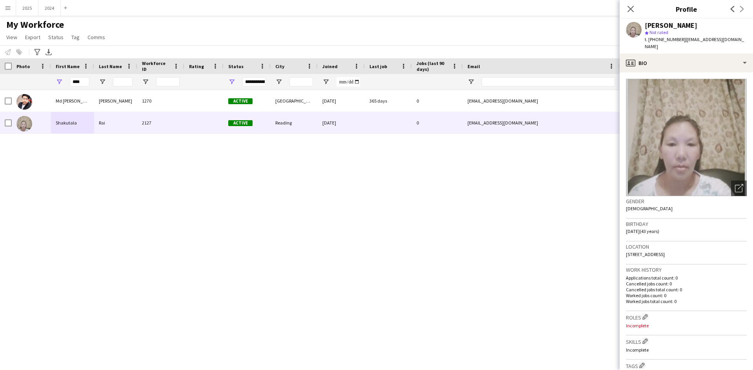
drag, startPoint x: 688, startPoint y: 24, endPoint x: 643, endPoint y: 24, distance: 44.7
click at [643, 24] on div "[PERSON_NAME] star Not rated t. [PHONE_NUMBER] | [EMAIL_ADDRESS][DOMAIN_NAME]" at bounding box center [685, 36] width 133 height 35
drag, startPoint x: 701, startPoint y: 40, endPoint x: 648, endPoint y: 41, distance: 52.9
click at [648, 41] on div "[PERSON_NAME] star Not rated t. [PHONE_NUMBER] | [EMAIL_ADDRESS][DOMAIN_NAME]" at bounding box center [685, 36] width 133 height 35
click at [5, 2] on button "Menu" at bounding box center [8, 8] width 16 height 16
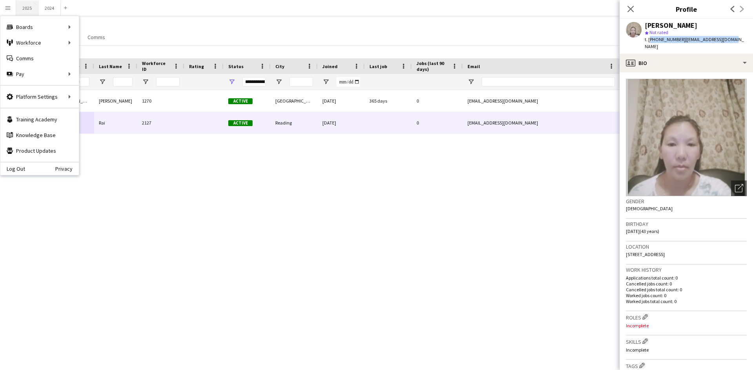
click at [27, 12] on button "2025 Close" at bounding box center [27, 7] width 22 height 15
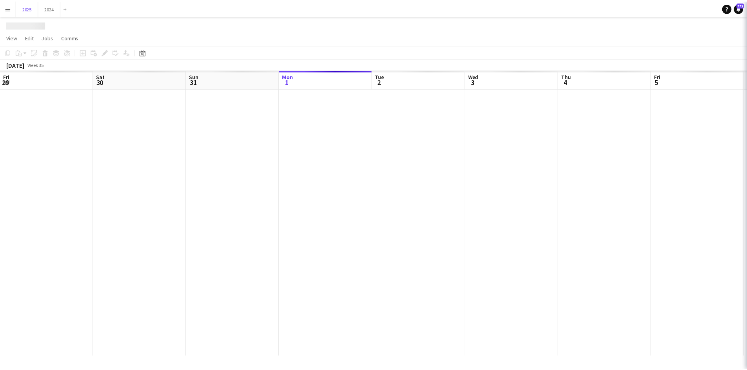
scroll to position [0, 187]
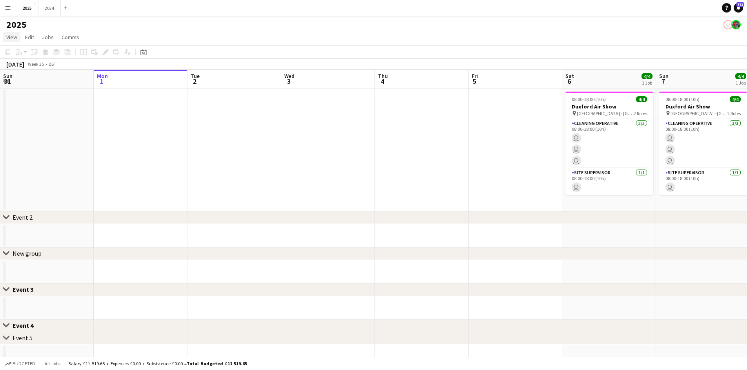
click at [11, 38] on span "View" at bounding box center [11, 37] width 11 height 7
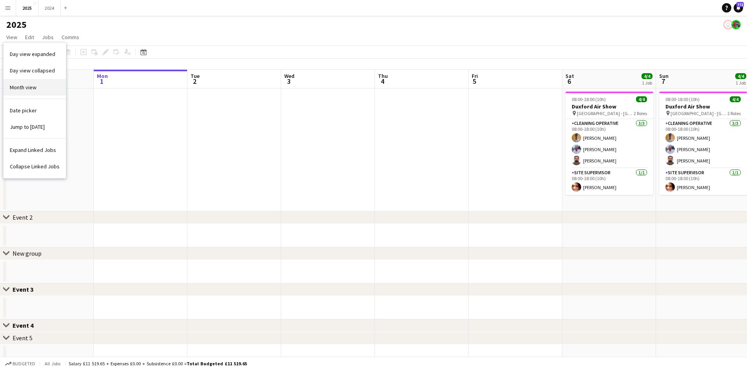
click at [38, 85] on link "Month view" at bounding box center [35, 87] width 62 height 16
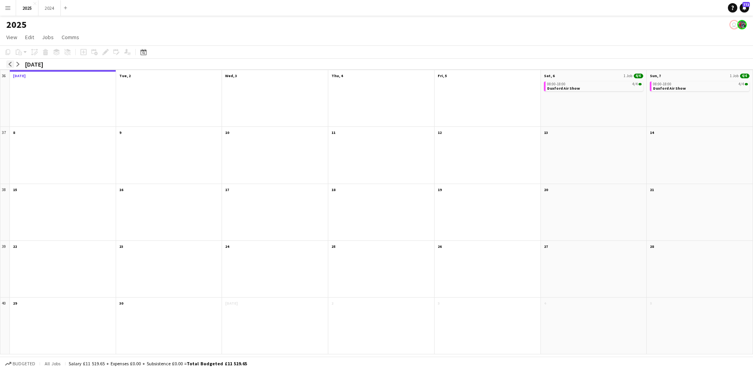
click at [12, 62] on app-icon "arrow-left" at bounding box center [10, 64] width 5 height 5
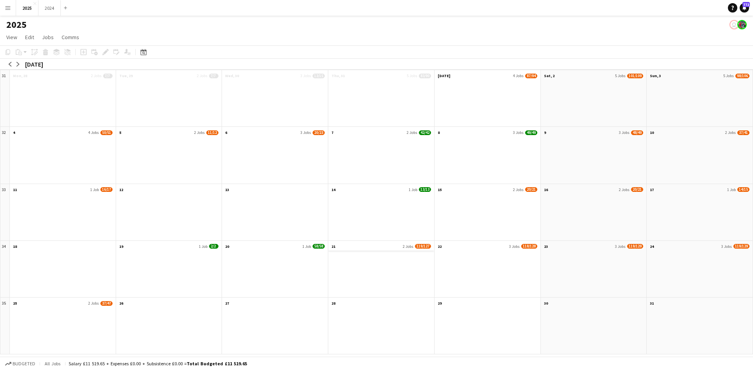
click at [396, 246] on app-month-view-date-header "21 2 Jobs 119/127" at bounding box center [381, 246] width 106 height 10
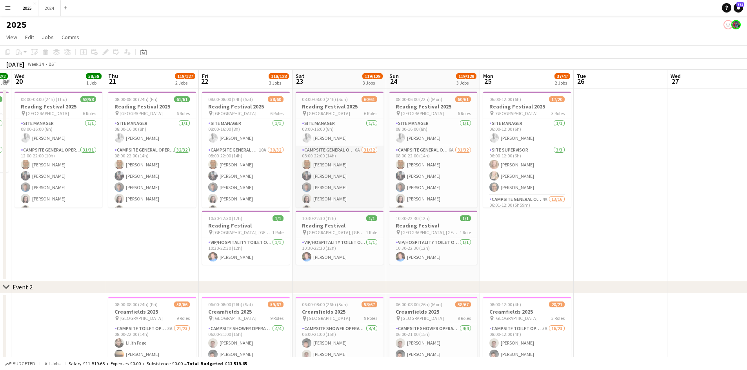
scroll to position [39, 0]
click at [344, 135] on app-card-role "Campsite General Operative 6A 31/32 08:00-22:00 (14h) [PERSON_NAME] [PERSON_NAM…" at bounding box center [340, 297] width 88 height 381
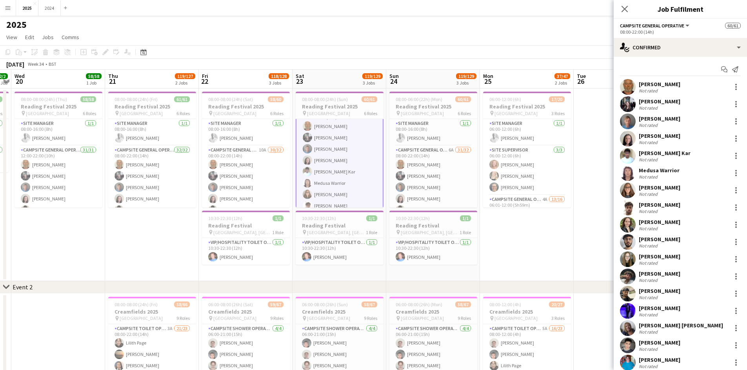
scroll to position [40, 0]
click at [641, 104] on div "[PERSON_NAME]" at bounding box center [660, 101] width 42 height 7
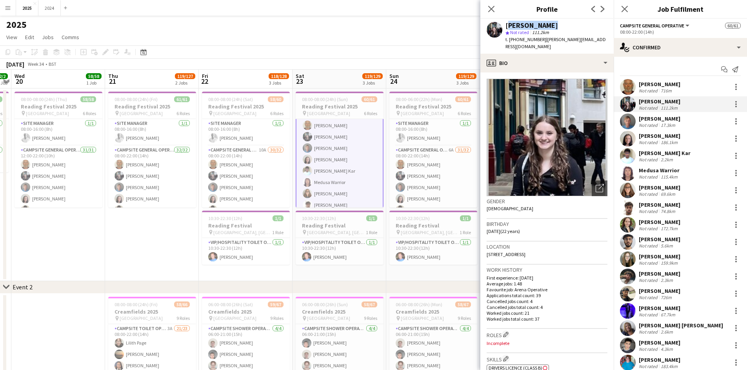
drag, startPoint x: 553, startPoint y: 26, endPoint x: 506, endPoint y: 26, distance: 47.4
click at [506, 26] on div "[PERSON_NAME]" at bounding box center [556, 25] width 102 height 7
drag, startPoint x: 602, startPoint y: 42, endPoint x: 509, endPoint y: 44, distance: 93.3
click at [509, 44] on div "[PERSON_NAME] star Not rated 111.2km t. [PHONE_NUMBER] | [PERSON_NAME][EMAIL_AD…" at bounding box center [546, 36] width 133 height 35
click at [336, 193] on app-card-role "Campsite General Operative 6A 31/32 08:00-22:00 (14h) [PERSON_NAME] [PERSON_NAM…" at bounding box center [340, 22] width 88 height 383
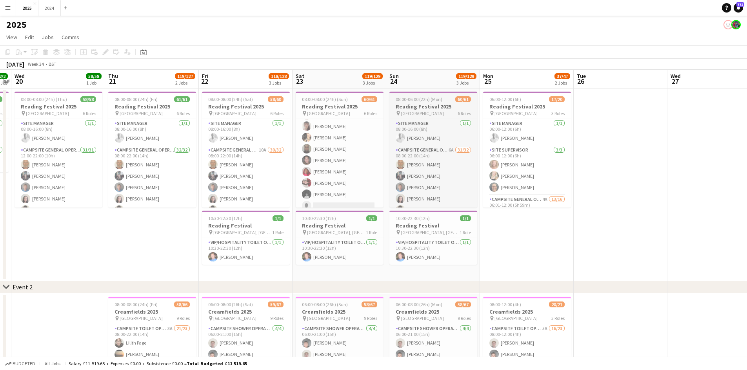
click at [338, 185] on app-card-role "Campsite General Operative 6A 31/32 08:00-22:00 (14h) [PERSON_NAME] [PERSON_NAM…" at bounding box center [340, 22] width 88 height 381
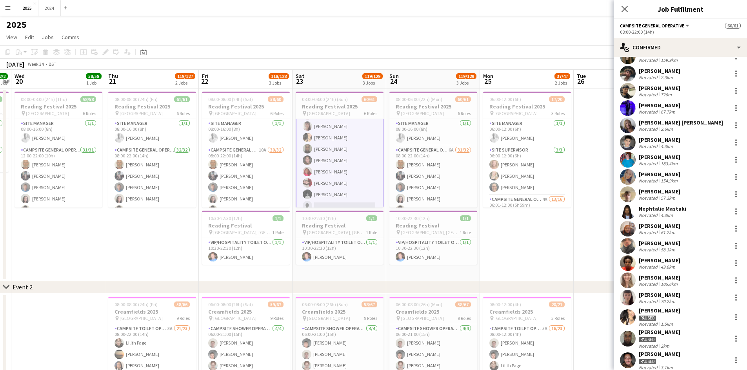
scroll to position [295, 0]
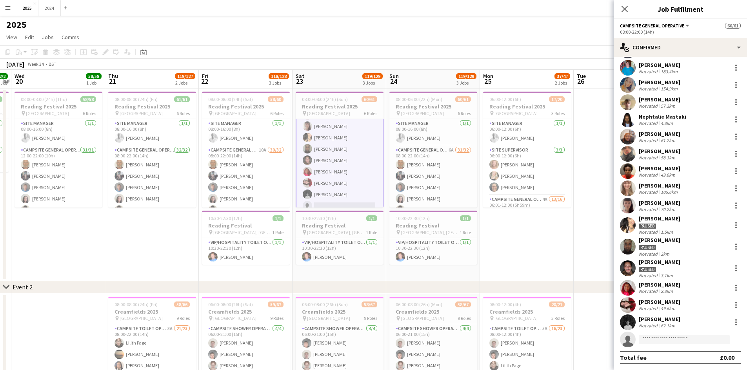
click at [676, 321] on div "[PERSON_NAME] Not rated 62.1km" at bounding box center [679, 323] width 133 height 16
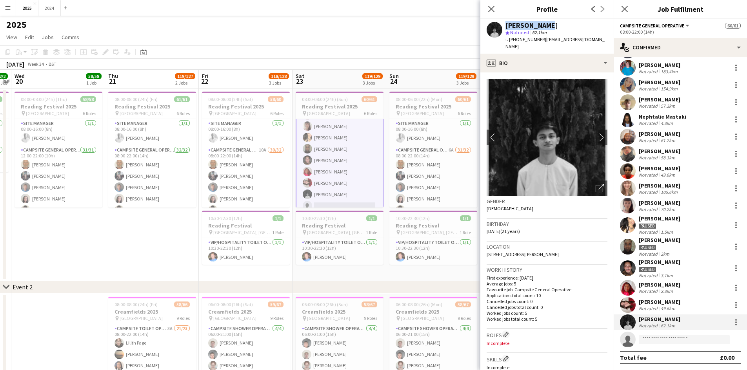
drag, startPoint x: 558, startPoint y: 25, endPoint x: 503, endPoint y: 28, distance: 55.0
click at [503, 28] on div "[PERSON_NAME] star Not rated 62.1km t. [PHONE_NUMBER] | [EMAIL_ADDRESS][DOMAIN_…" at bounding box center [546, 36] width 133 height 35
click at [550, 24] on div "[PERSON_NAME]" at bounding box center [556, 25] width 102 height 7
click at [565, 22] on div "[PERSON_NAME]" at bounding box center [556, 25] width 102 height 7
drag, startPoint x: 546, startPoint y: 25, endPoint x: 507, endPoint y: 27, distance: 38.9
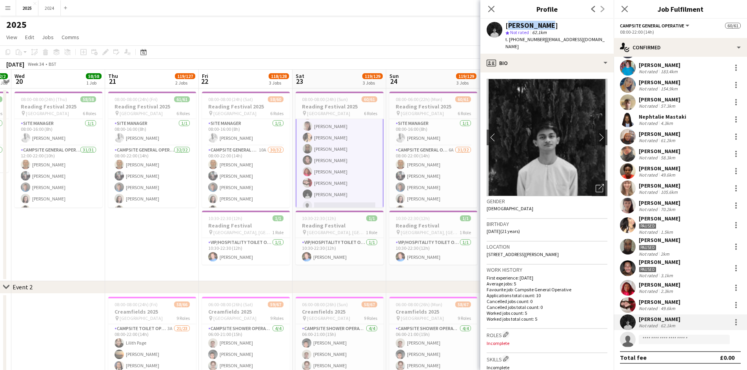
click at [507, 27] on div "[PERSON_NAME]" at bounding box center [556, 25] width 102 height 7
drag, startPoint x: 591, startPoint y: 38, endPoint x: 509, endPoint y: 40, distance: 82.3
click at [509, 40] on div "[PERSON_NAME] star Not rated 62.1km t. [PHONE_NUMBER] | [EMAIL_ADDRESS][DOMAIN_…" at bounding box center [546, 36] width 133 height 35
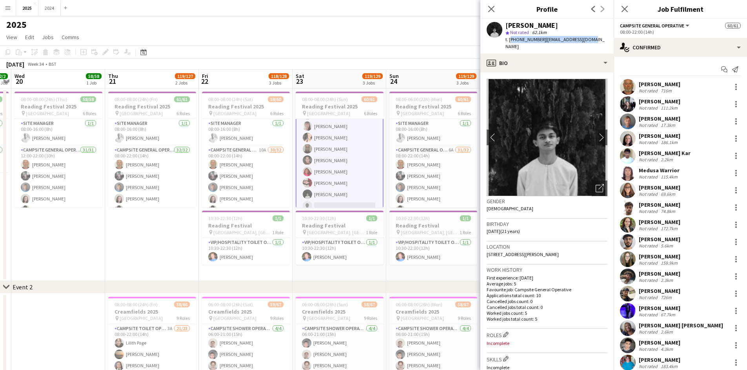
scroll to position [157, 0]
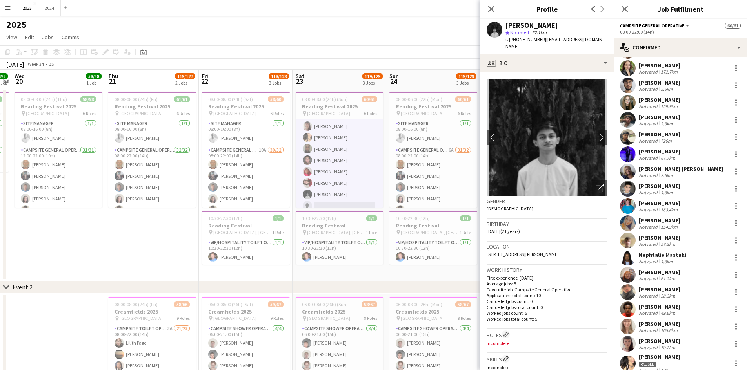
click at [671, 167] on div "[PERSON_NAME] [PERSON_NAME]" at bounding box center [681, 168] width 84 height 7
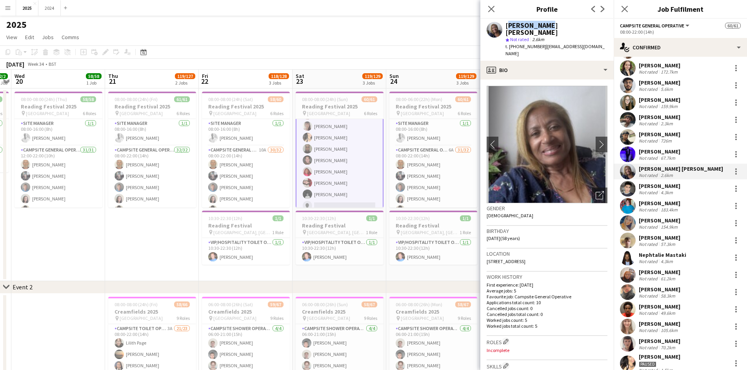
drag, startPoint x: 545, startPoint y: 26, endPoint x: 506, endPoint y: 22, distance: 39.8
click at [506, 22] on div "[PERSON_NAME] [PERSON_NAME]" at bounding box center [556, 29] width 102 height 14
drag, startPoint x: 580, startPoint y: 39, endPoint x: 510, endPoint y: 39, distance: 70.2
click at [510, 39] on app-profile-header "[PERSON_NAME] [PERSON_NAME] star Not rated 2.6km t. [PHONE_NUMBER] | [EMAIL_ADD…" at bounding box center [546, 40] width 133 height 42
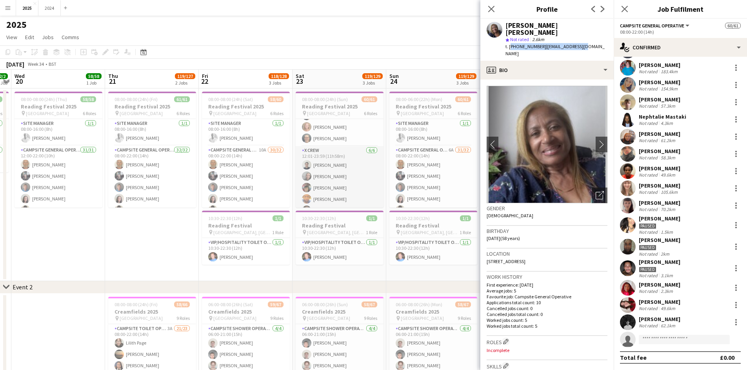
scroll to position [471, 0]
click at [351, 178] on app-card-role "X Crew [DATE] 12:01-23:59 (11h58m) [PERSON_NAME] [PERSON_NAME] [PERSON_NAME] Bi…" at bounding box center [340, 148] width 88 height 83
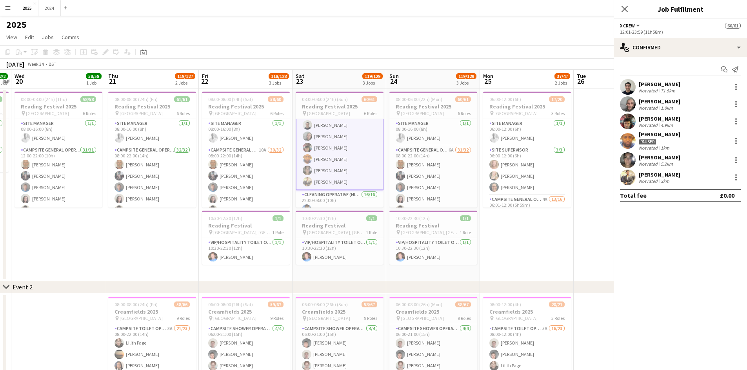
scroll to position [470, 0]
click at [665, 177] on div "[PERSON_NAME]" at bounding box center [660, 174] width 42 height 7
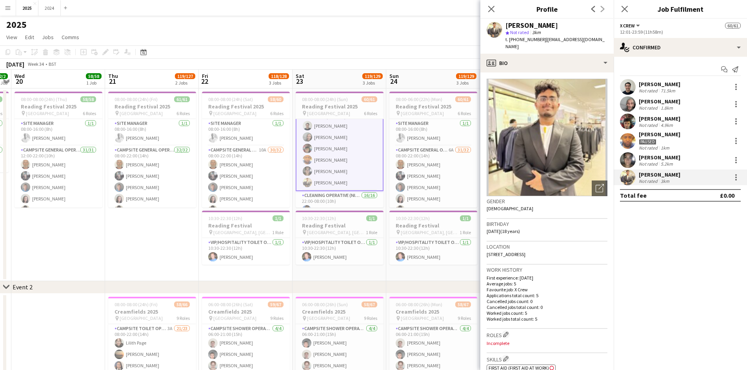
drag, startPoint x: 555, startPoint y: 24, endPoint x: 506, endPoint y: 27, distance: 48.8
click at [506, 27] on div "[PERSON_NAME]" at bounding box center [556, 25] width 102 height 7
drag, startPoint x: 590, startPoint y: 38, endPoint x: 509, endPoint y: 42, distance: 81.3
click at [509, 42] on div "[PERSON_NAME] star Not rated 3km t. [PHONE_NUMBER] | [EMAIL_ADDRESS][DOMAIN_NAM…" at bounding box center [546, 36] width 133 height 35
click at [342, 179] on app-card-role "Campsite General Operative 6A 31/32 08:00-22:00 (14h) [PERSON_NAME] [PERSON_NAM…" at bounding box center [340, 297] width 88 height 381
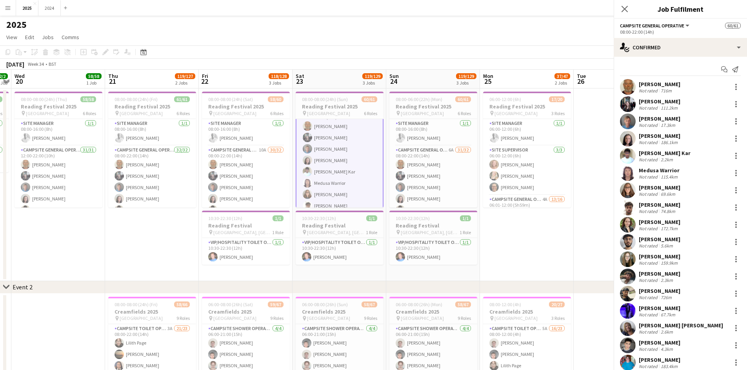
scroll to position [40, 0]
click at [672, 173] on div "Medusa Warrior" at bounding box center [659, 170] width 41 height 7
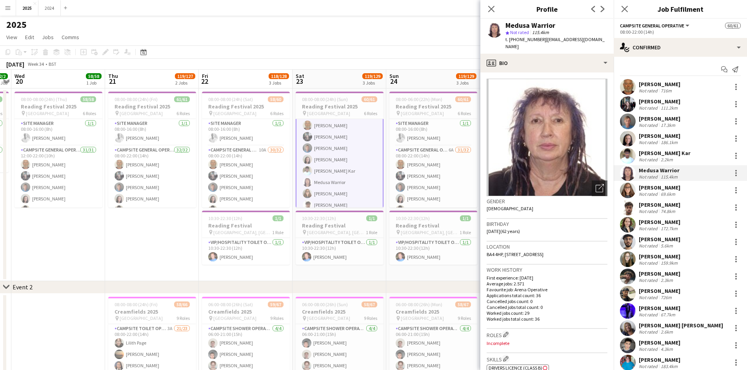
drag, startPoint x: 552, startPoint y: 25, endPoint x: 502, endPoint y: 29, distance: 50.3
click at [502, 29] on div "Medusa Warrior star Not rated 115.4km t. [PHONE_NUMBER] | [EMAIL_ADDRESS][DOMAI…" at bounding box center [546, 36] width 133 height 35
click at [559, 26] on div "Medusa Warrior" at bounding box center [556, 25] width 102 height 7
drag, startPoint x: 554, startPoint y: 24, endPoint x: 507, endPoint y: 24, distance: 47.4
click at [507, 24] on div "Medusa Warrior" at bounding box center [556, 25] width 102 height 7
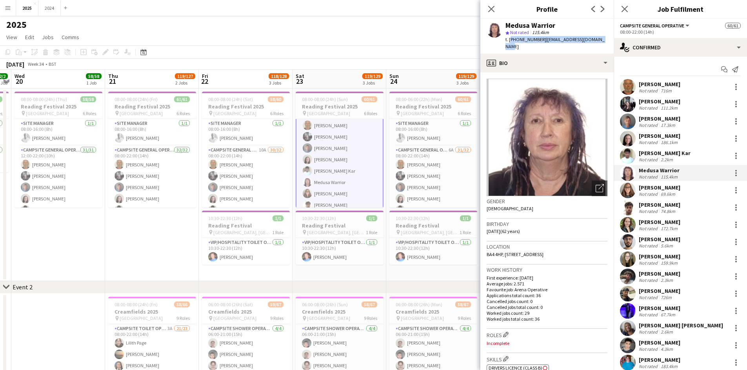
drag, startPoint x: 602, startPoint y: 39, endPoint x: 510, endPoint y: 37, distance: 91.7
click at [510, 37] on div "Medusa Warrior star Not rated 115.4km t. [PHONE_NUMBER] | [EMAIL_ADDRESS][DOMAI…" at bounding box center [546, 36] width 133 height 35
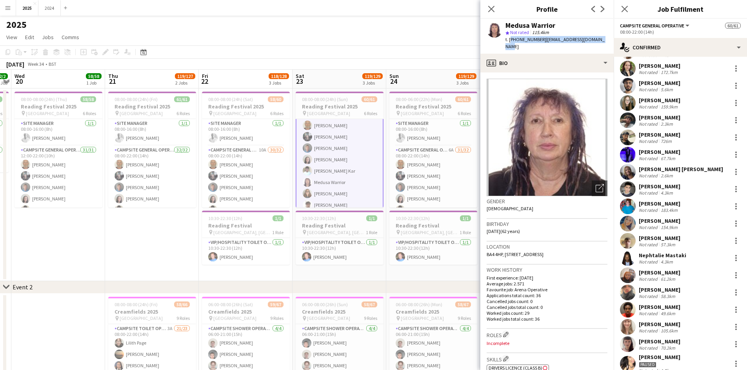
scroll to position [157, 0]
click at [684, 205] on div "[PERSON_NAME] Not rated 183.4km" at bounding box center [679, 206] width 133 height 16
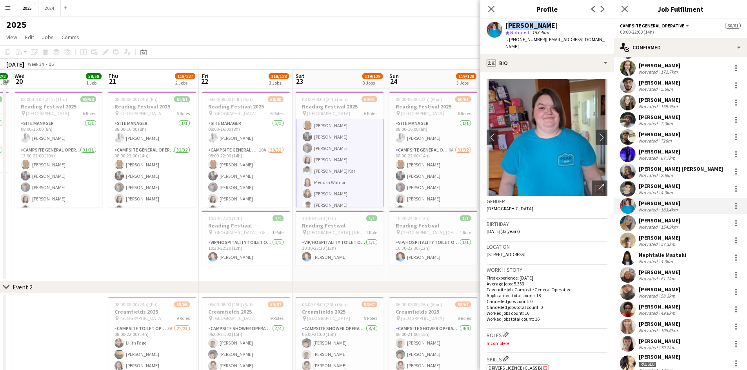
drag, startPoint x: 542, startPoint y: 25, endPoint x: 504, endPoint y: 25, distance: 38.0
click at [504, 25] on div "[PERSON_NAME] star Not rated 183.4km t. [PHONE_NUMBER] | [EMAIL_ADDRESS][DOMAIN…" at bounding box center [546, 36] width 133 height 35
drag, startPoint x: 605, startPoint y: 39, endPoint x: 510, endPoint y: 43, distance: 95.3
click at [510, 43] on div "[PERSON_NAME] star Not rated 183.4km t. [PHONE_NUMBER] | [EMAIL_ADDRESS][DOMAIN…" at bounding box center [546, 36] width 133 height 35
click at [672, 225] on div "154.9km" at bounding box center [669, 227] width 20 height 6
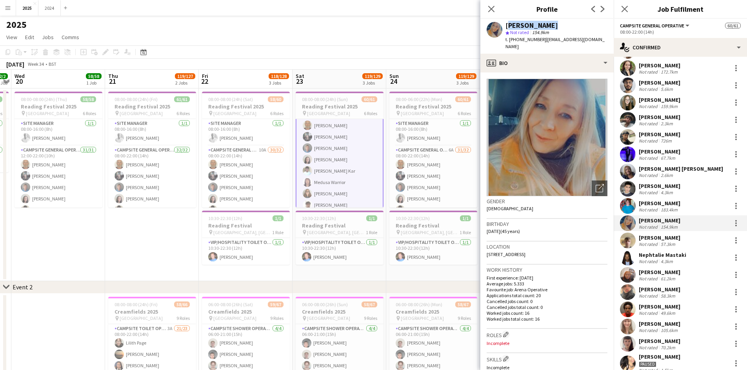
drag, startPoint x: 542, startPoint y: 24, endPoint x: 506, endPoint y: 25, distance: 35.7
click at [506, 25] on div "[PERSON_NAME]" at bounding box center [556, 25] width 102 height 7
drag, startPoint x: 588, startPoint y: 40, endPoint x: 508, endPoint y: 39, distance: 79.6
click at [508, 39] on div "t. [PHONE_NUMBER] | [EMAIL_ADDRESS][DOMAIN_NAME]" at bounding box center [556, 43] width 102 height 14
click at [509, 39] on span "t. [PHONE_NUMBER]" at bounding box center [525, 39] width 41 height 6
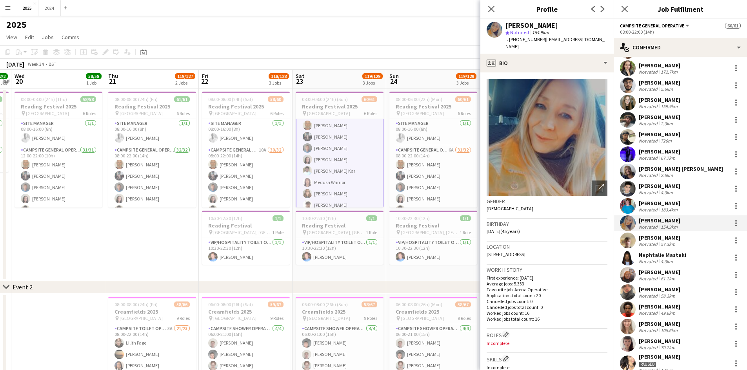
click at [672, 326] on div "[PERSON_NAME]" at bounding box center [660, 324] width 42 height 7
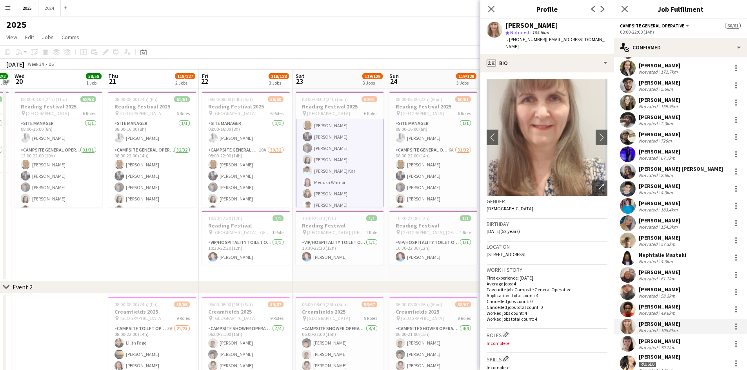
drag, startPoint x: 552, startPoint y: 25, endPoint x: 506, endPoint y: 26, distance: 45.9
click at [506, 26] on div "[PERSON_NAME]" at bounding box center [531, 25] width 53 height 7
drag, startPoint x: 522, startPoint y: 48, endPoint x: 509, endPoint y: 38, distance: 16.4
click at [509, 38] on div "t. [PHONE_NUMBER] | [EMAIL_ADDRESS][DOMAIN_NAME]" at bounding box center [556, 43] width 102 height 14
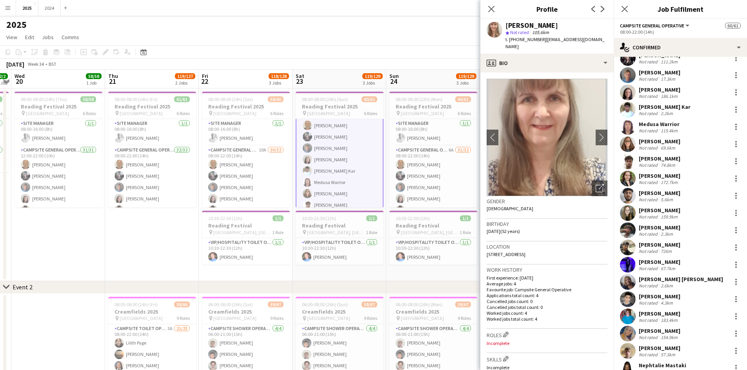
scroll to position [39, 0]
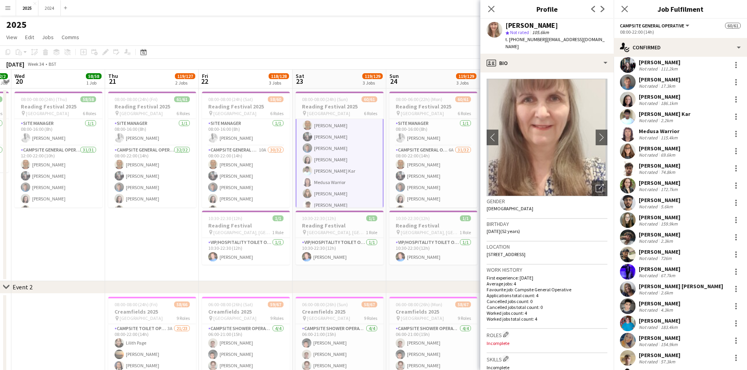
click at [661, 167] on div "[PERSON_NAME]" at bounding box center [660, 165] width 42 height 7
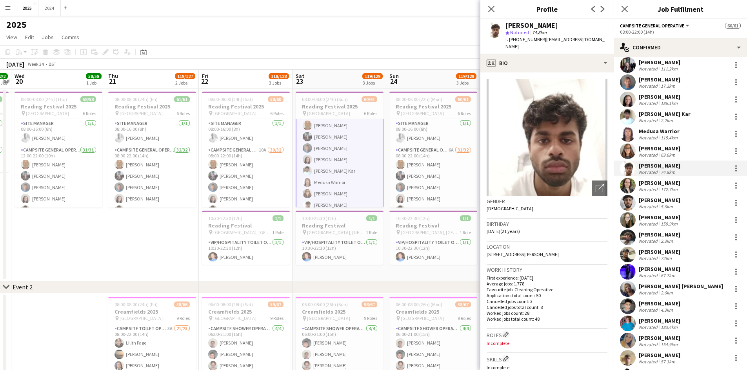
drag, startPoint x: 553, startPoint y: 25, endPoint x: 505, endPoint y: 28, distance: 48.3
click at [505, 28] on div "[PERSON_NAME]" at bounding box center [556, 25] width 102 height 7
drag, startPoint x: 598, startPoint y: 41, endPoint x: 510, endPoint y: 38, distance: 88.6
click at [510, 38] on div "t. [PHONE_NUMBER] | [EMAIL_ADDRESS][DOMAIN_NAME]" at bounding box center [556, 43] width 102 height 14
